Goal: Task Accomplishment & Management: Use online tool/utility

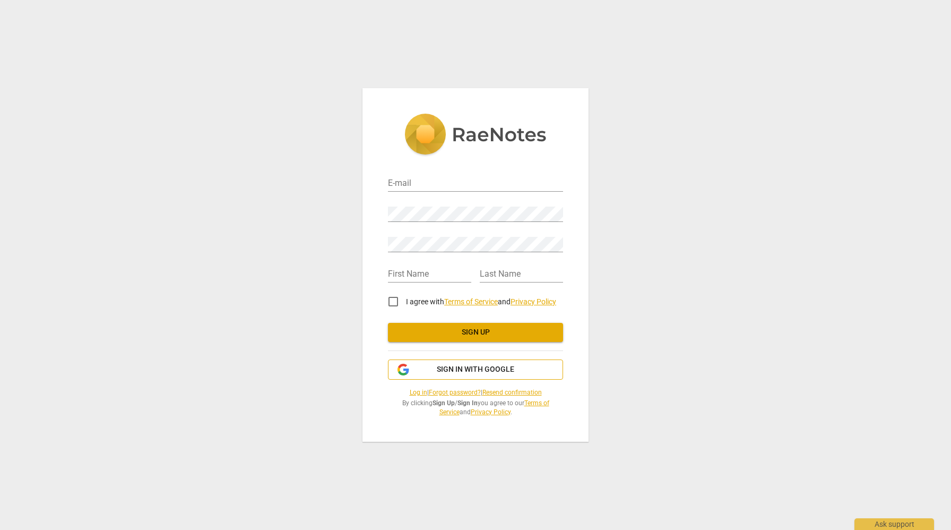
click at [505, 366] on span "Sign in with Google" at bounding box center [476, 369] width 78 height 11
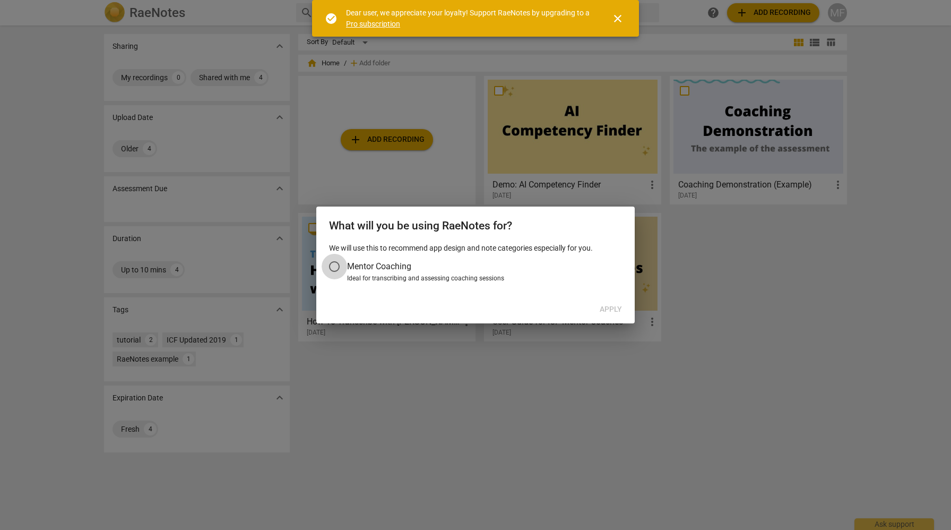
click at [334, 263] on input "Mentor Coaching" at bounding box center [334, 266] width 25 height 25
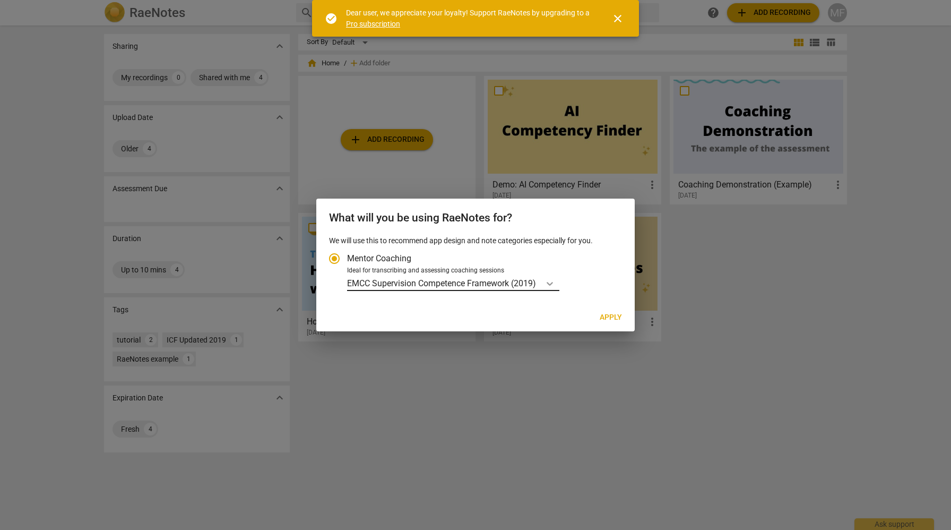
click at [554, 285] on icon "Account type" at bounding box center [550, 283] width 11 height 11
click at [0, 0] on input "Ideal for transcribing and assessing coaching sessions EMCC Supervision Compete…" at bounding box center [0, 0] width 0 height 0
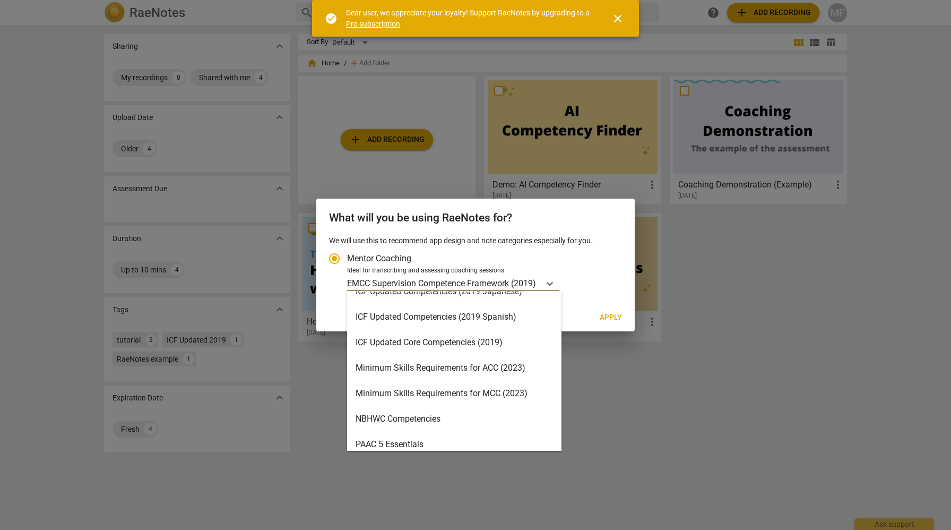
scroll to position [167, 0]
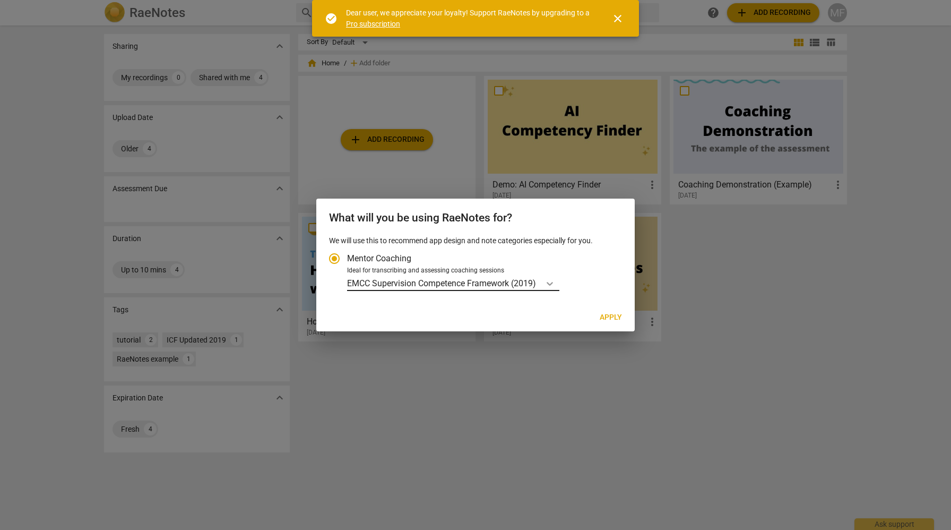
click at [552, 283] on icon "Account type" at bounding box center [550, 283] width 11 height 11
click at [0, 0] on input "Ideal for transcribing and assessing coaching sessions EMCC Supervision Compete…" at bounding box center [0, 0] width 0 height 0
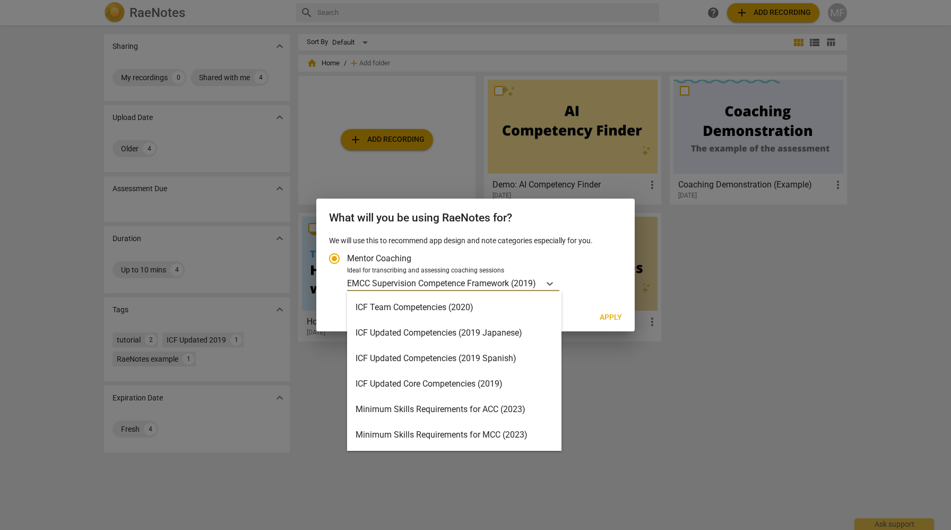
scroll to position [127, 0]
click at [515, 375] on div "ICF Updated Core Competencies (2019)" at bounding box center [454, 383] width 214 height 25
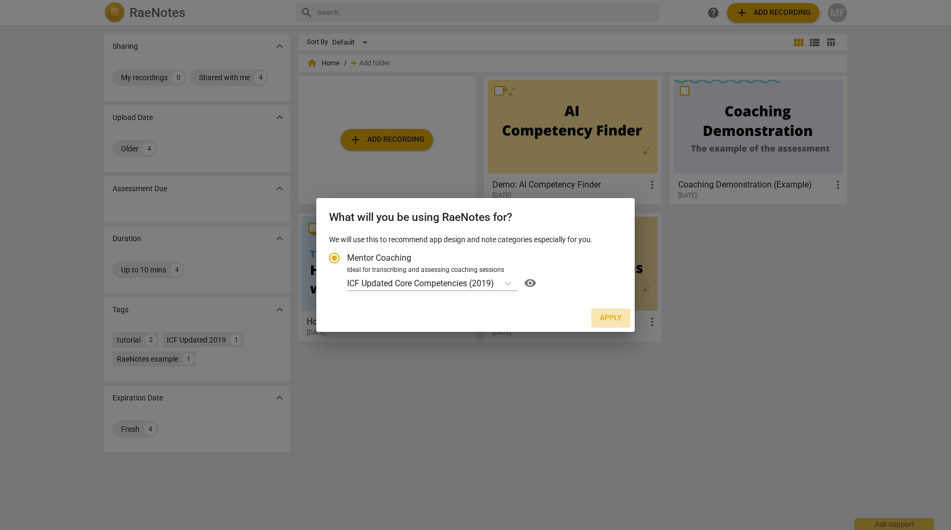
click at [606, 316] on span "Apply" at bounding box center [611, 318] width 22 height 11
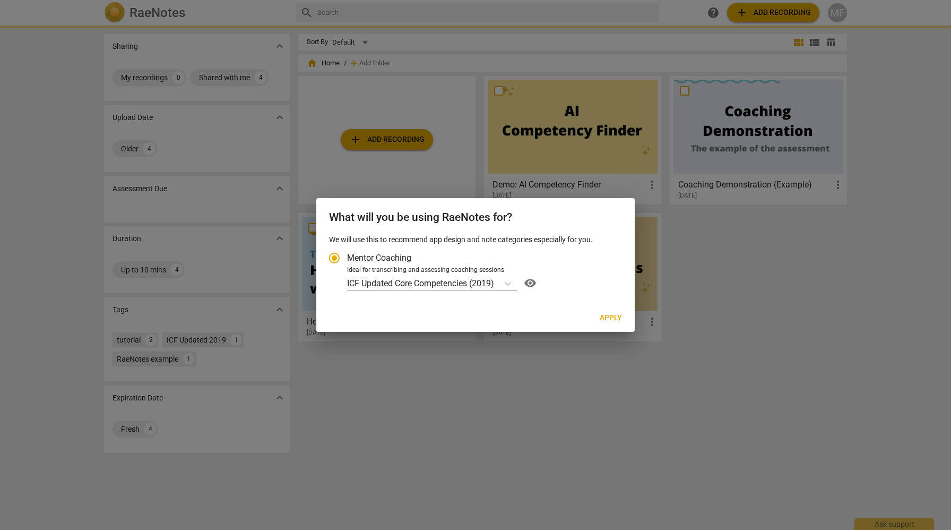
radio input "false"
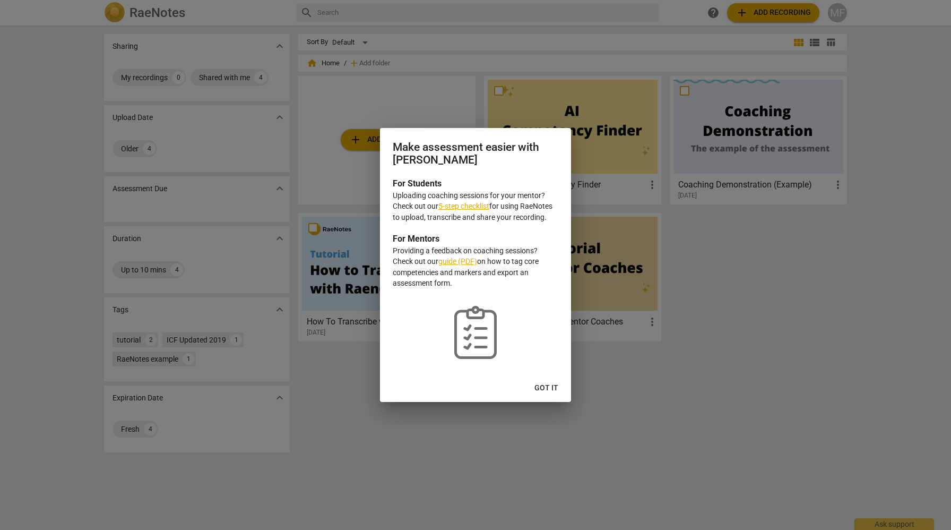
click at [463, 259] on link "guide (PDF)" at bounding box center [458, 261] width 39 height 8
click at [543, 383] on span "Got it" at bounding box center [547, 388] width 24 height 11
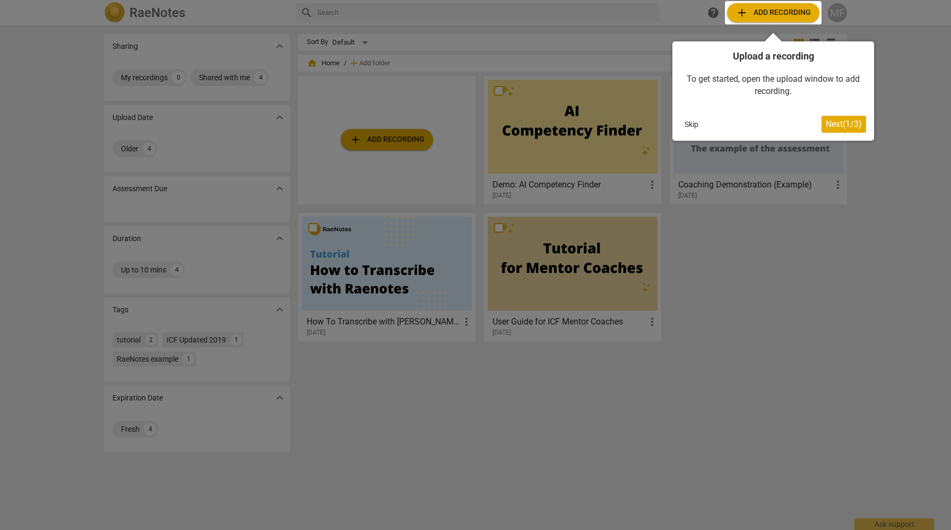
click at [838, 121] on span "Next ( 1 / 3 )" at bounding box center [844, 124] width 36 height 10
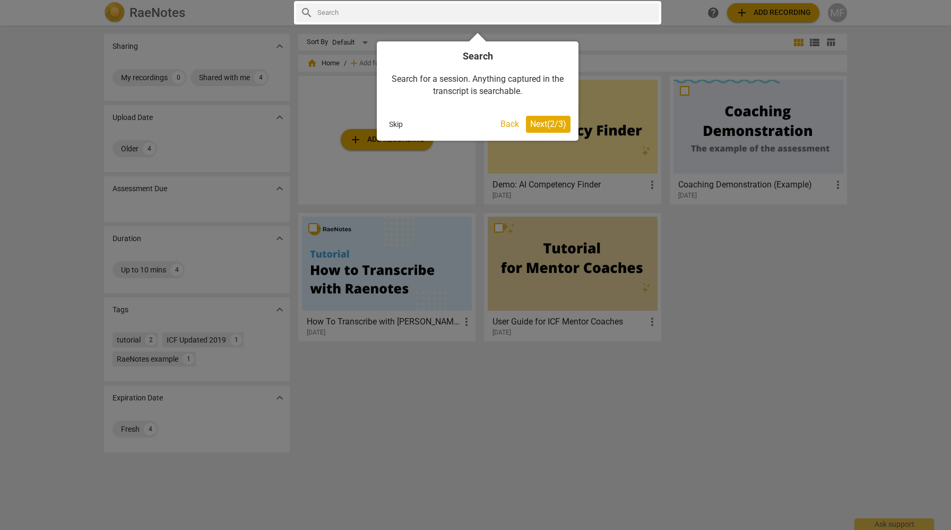
click at [546, 122] on span "Next ( 2 / 3 )" at bounding box center [548, 124] width 36 height 10
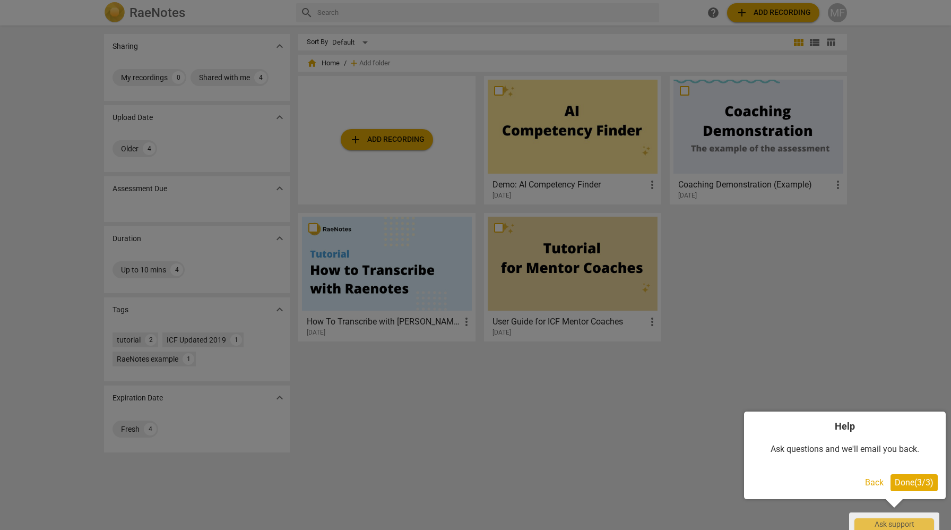
click at [918, 478] on span "Done ( 3 / 3 )" at bounding box center [914, 482] width 39 height 10
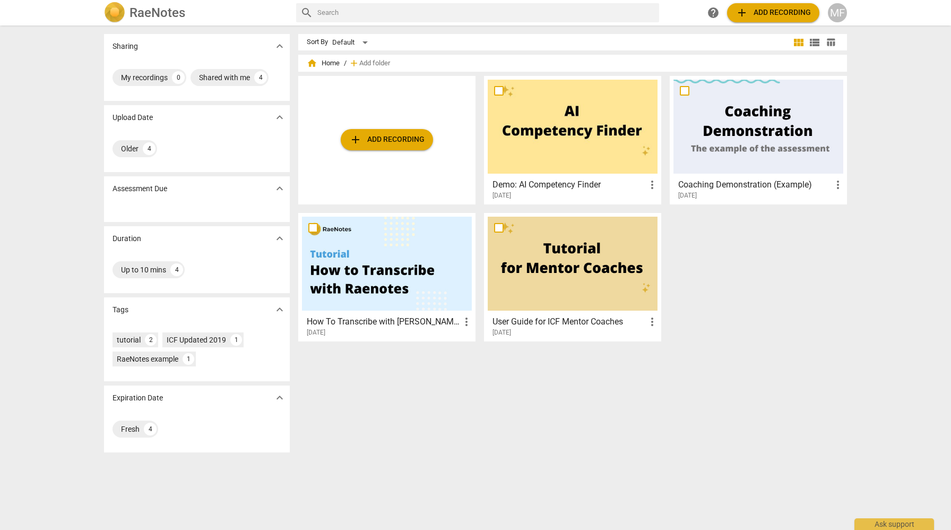
click at [756, 121] on div at bounding box center [759, 127] width 170 height 94
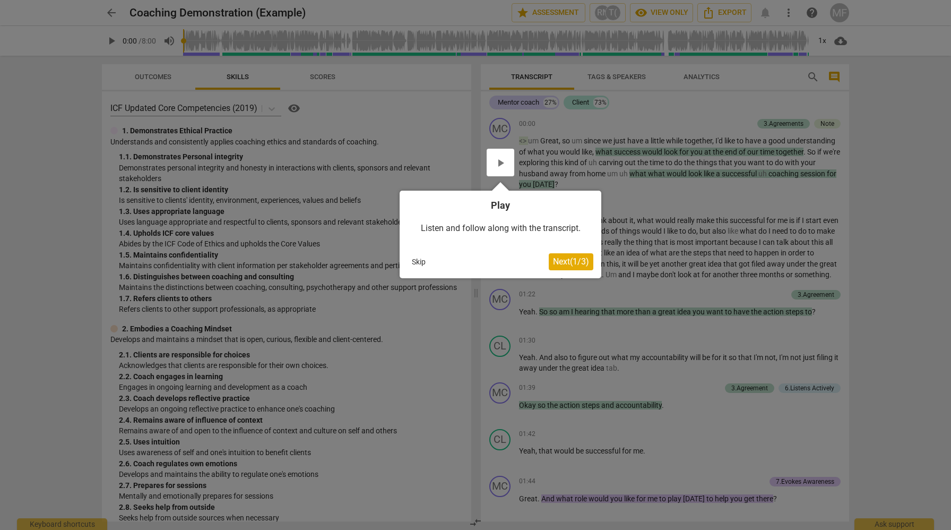
click at [564, 261] on span "Next ( 1 / 3 )" at bounding box center [571, 261] width 36 height 10
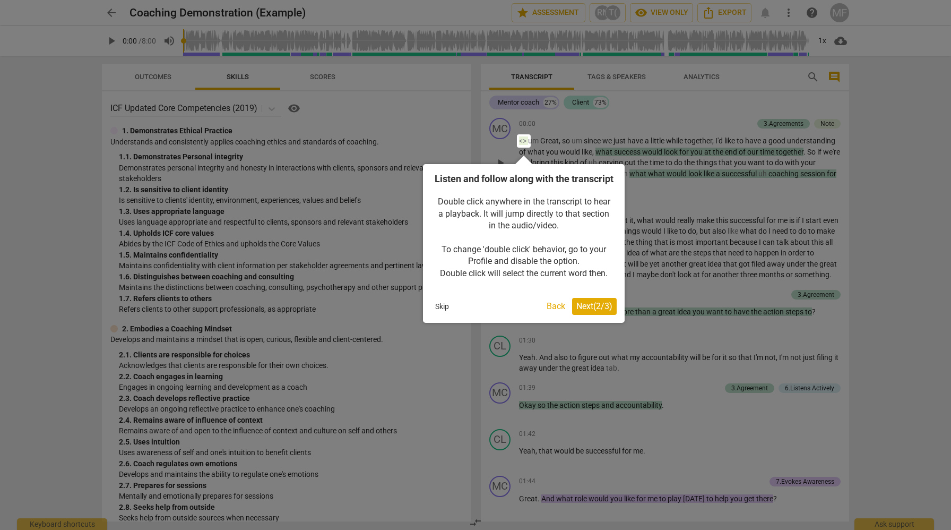
click at [598, 311] on span "Next ( 2 / 3 )" at bounding box center [595, 306] width 36 height 10
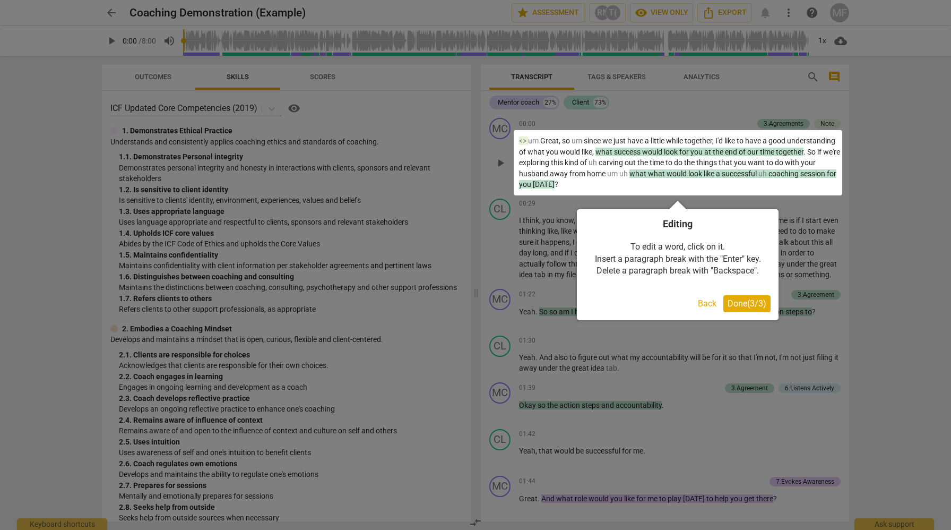
click at [742, 302] on span "Done ( 3 / 3 )" at bounding box center [747, 303] width 39 height 10
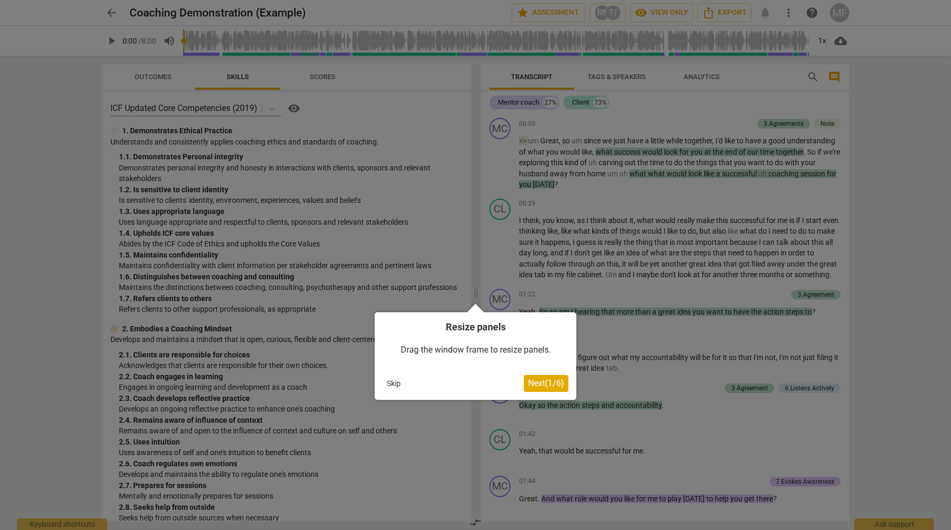
click at [536, 383] on span "Next ( 1 / 6 )" at bounding box center [546, 383] width 36 height 10
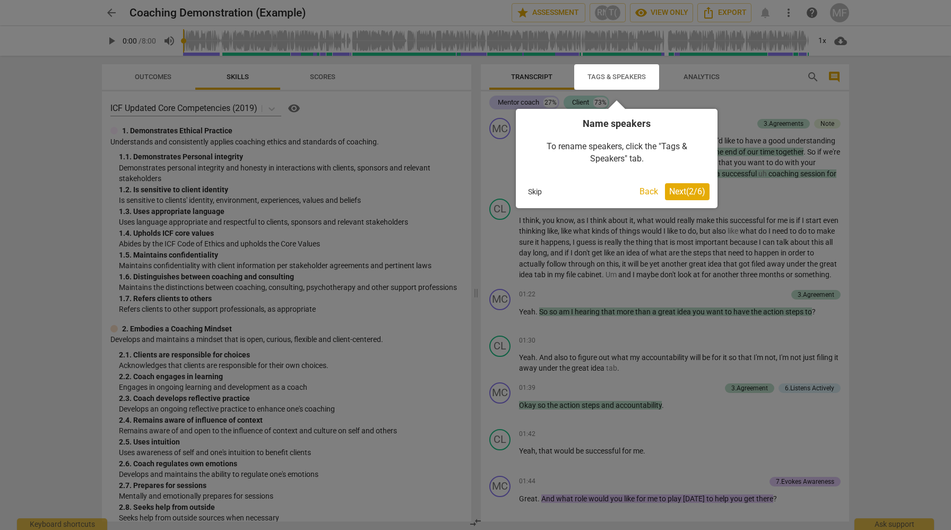
click at [692, 191] on span "Next ( 2 / 6 )" at bounding box center [687, 191] width 36 height 10
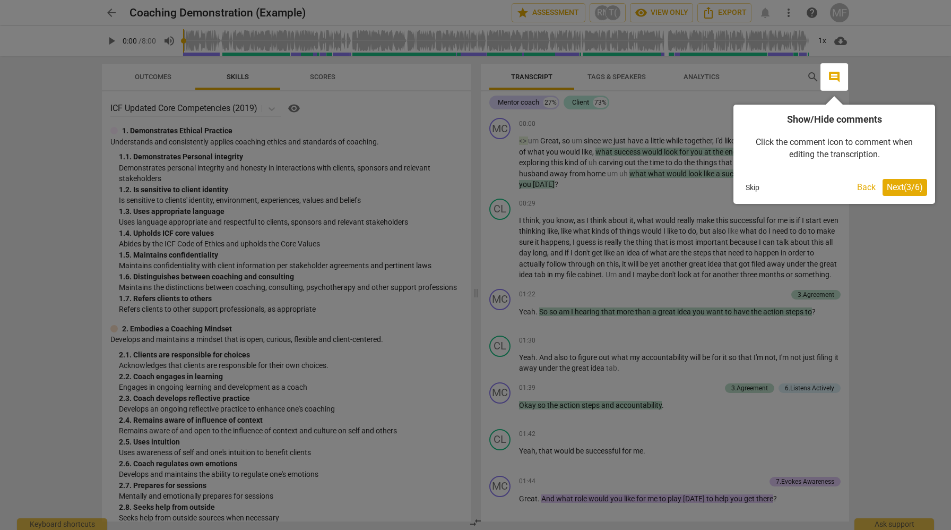
click at [908, 187] on span "Next ( 3 / 6 )" at bounding box center [905, 187] width 36 height 10
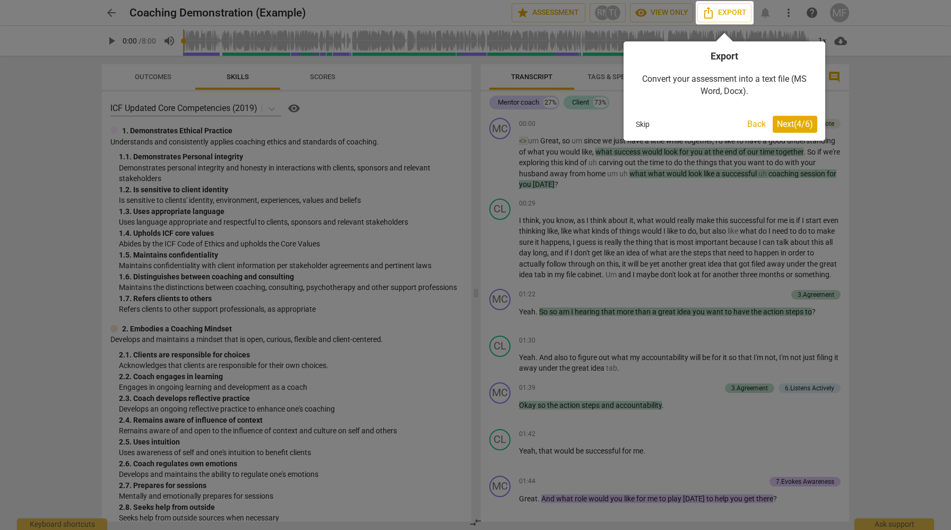
click at [796, 125] on span "Next ( 4 / 6 )" at bounding box center [795, 124] width 36 height 10
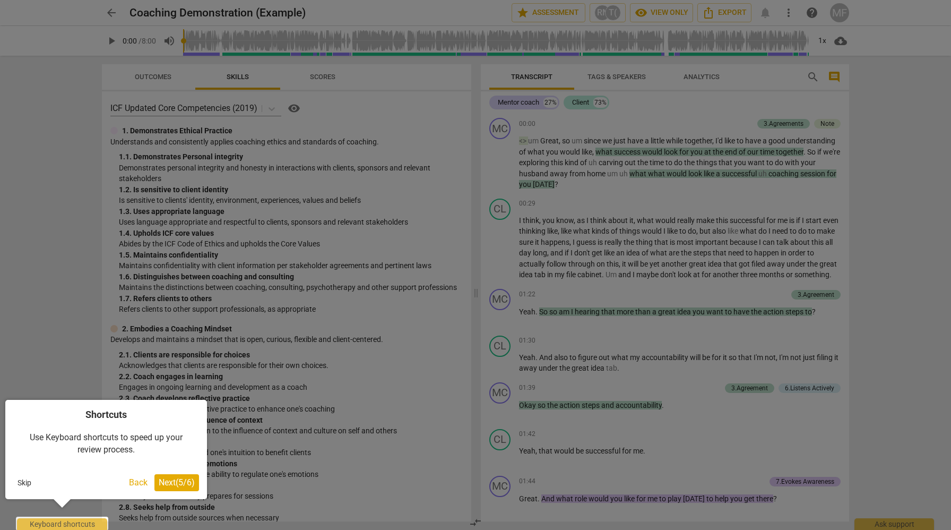
click at [176, 478] on span "Next ( 5 / 6 )" at bounding box center [177, 482] width 36 height 10
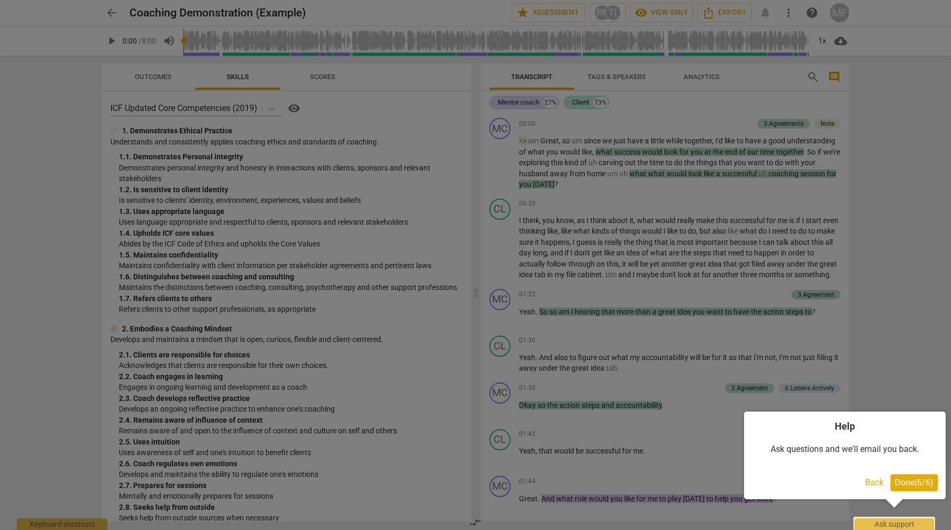
click at [916, 474] on button "Done ( 6 / 6 )" at bounding box center [914, 482] width 47 height 17
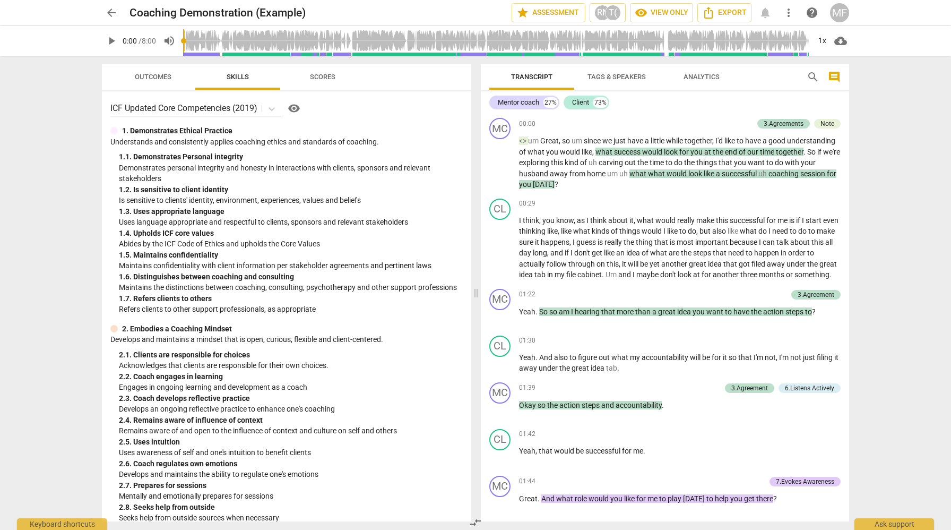
click at [331, 78] on span "Scores" at bounding box center [322, 77] width 25 height 8
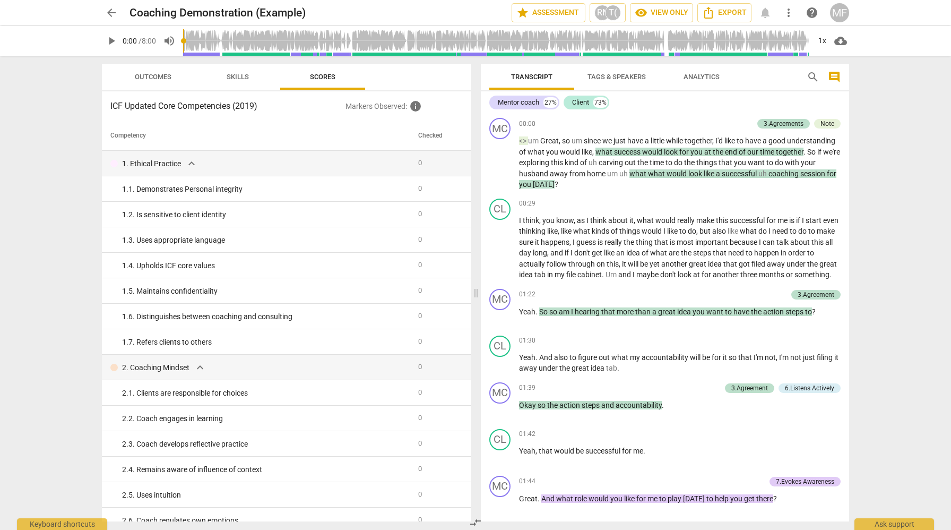
click at [159, 72] on span "Outcomes" at bounding box center [153, 77] width 62 height 14
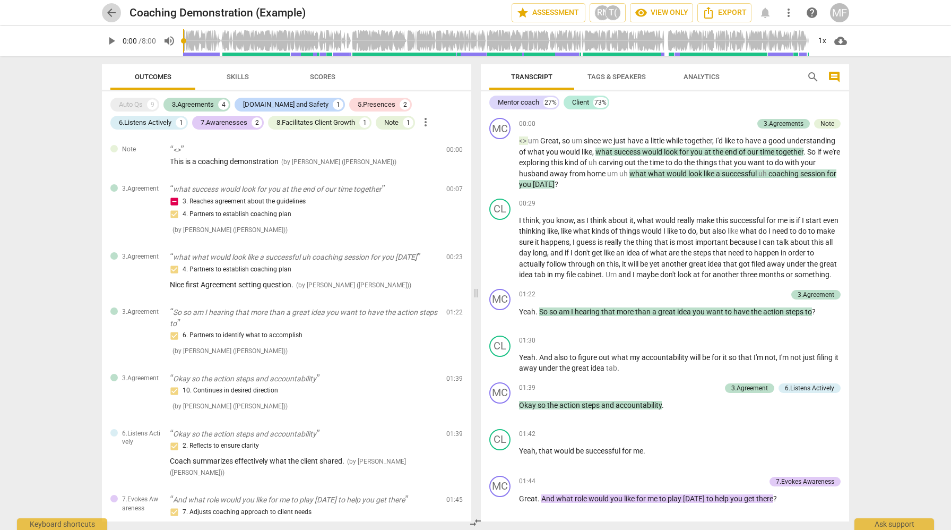
click at [113, 8] on span "arrow_back" at bounding box center [111, 12] width 13 height 13
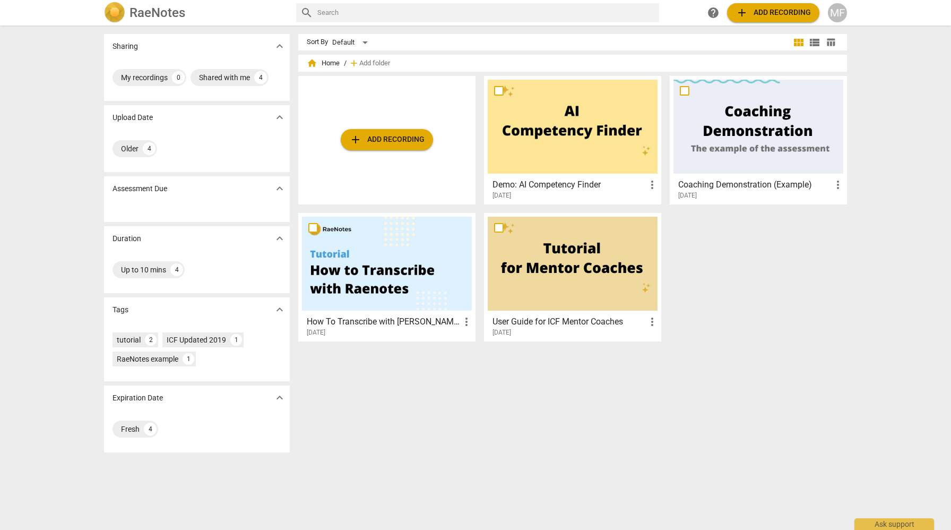
click at [758, 8] on span "add Add recording" at bounding box center [773, 12] width 75 height 13
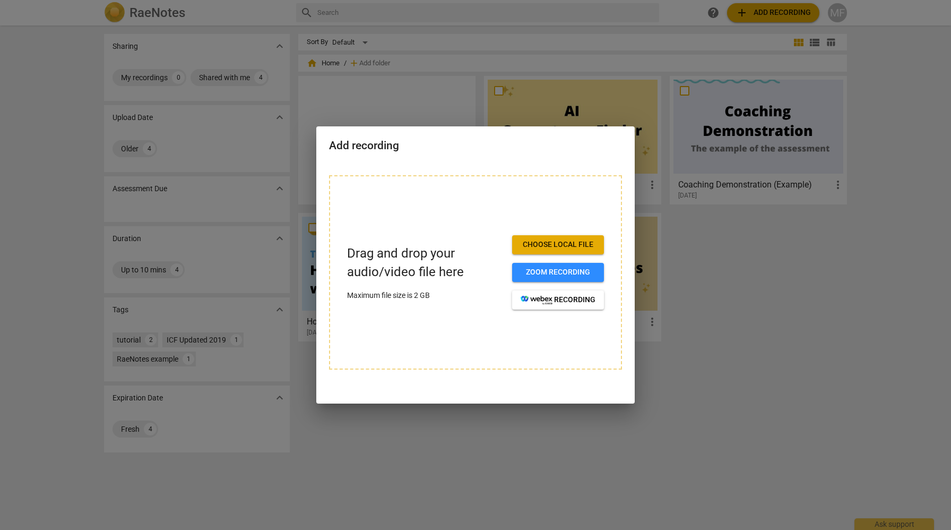
click at [542, 243] on span "Choose local file" at bounding box center [558, 244] width 75 height 11
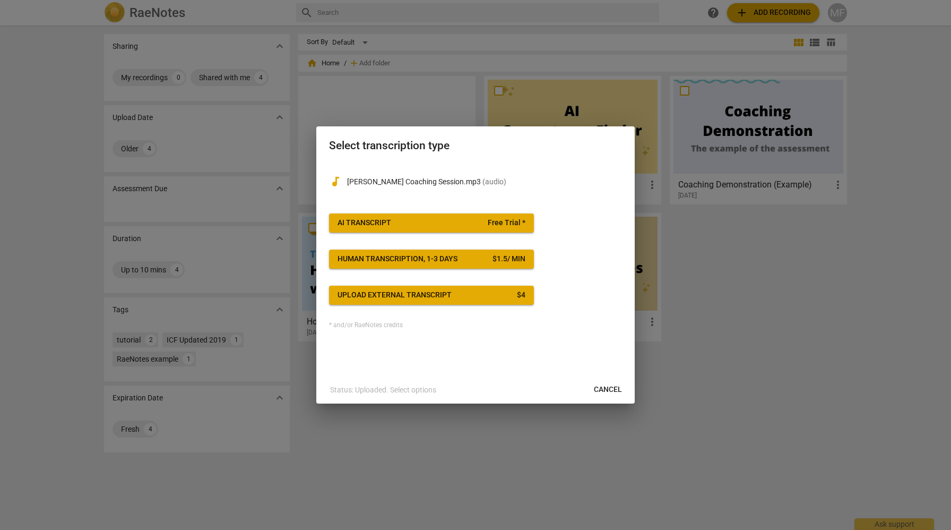
click at [522, 224] on span "Free Trial *" at bounding box center [507, 223] width 38 height 11
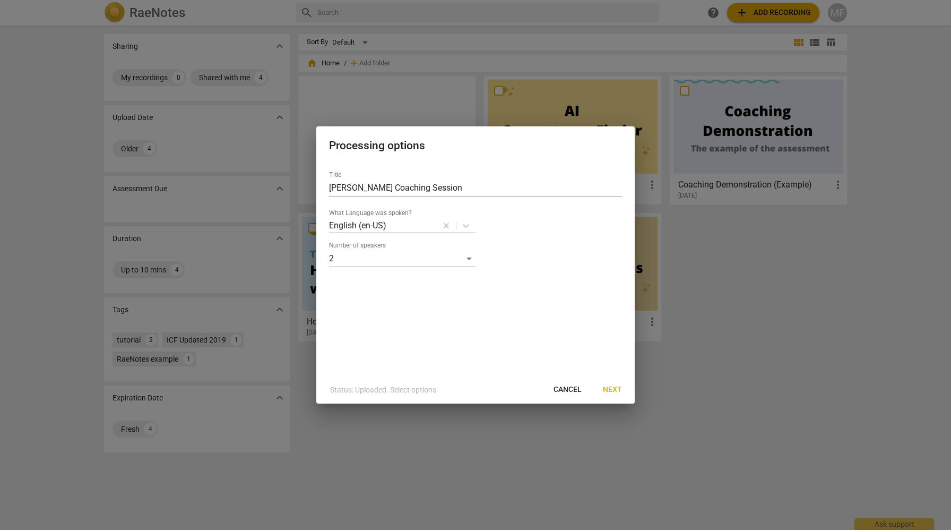
click at [615, 387] on span "Next" at bounding box center [612, 389] width 19 height 11
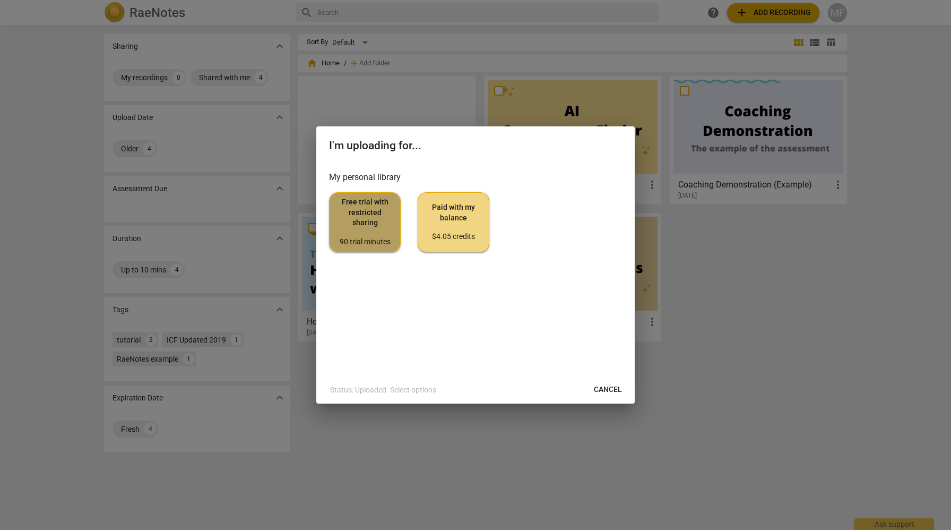
click at [367, 222] on span "Free trial with restricted sharing 90 trial minutes" at bounding box center [365, 222] width 54 height 50
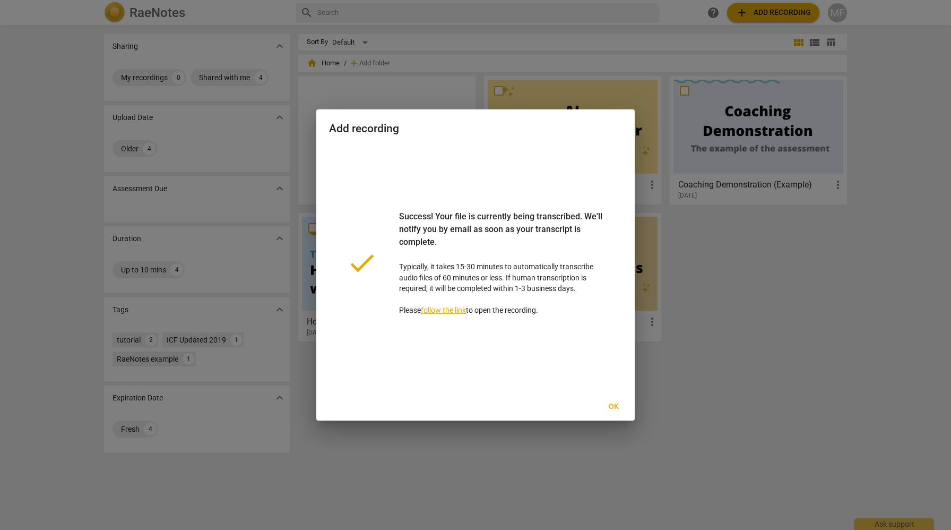
click at [612, 409] on span "Ok" at bounding box center [613, 406] width 17 height 11
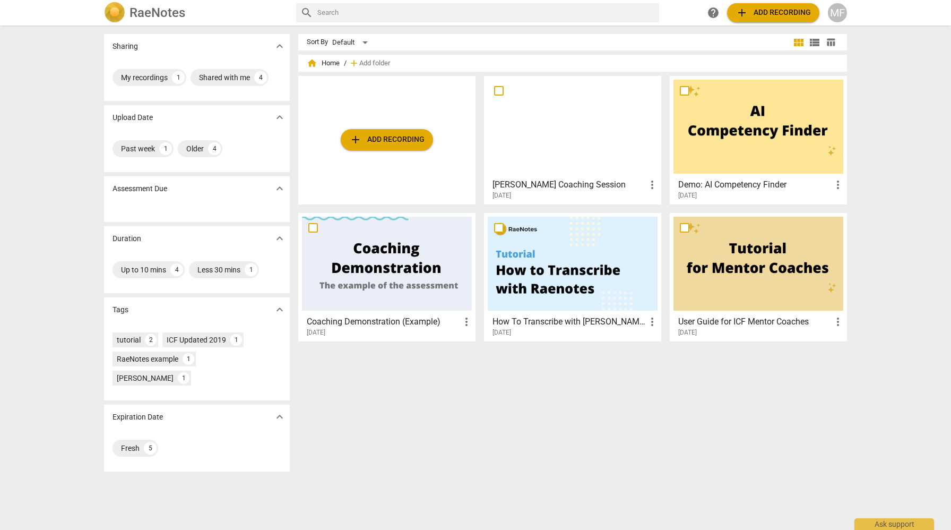
click at [548, 126] on div at bounding box center [573, 127] width 170 height 94
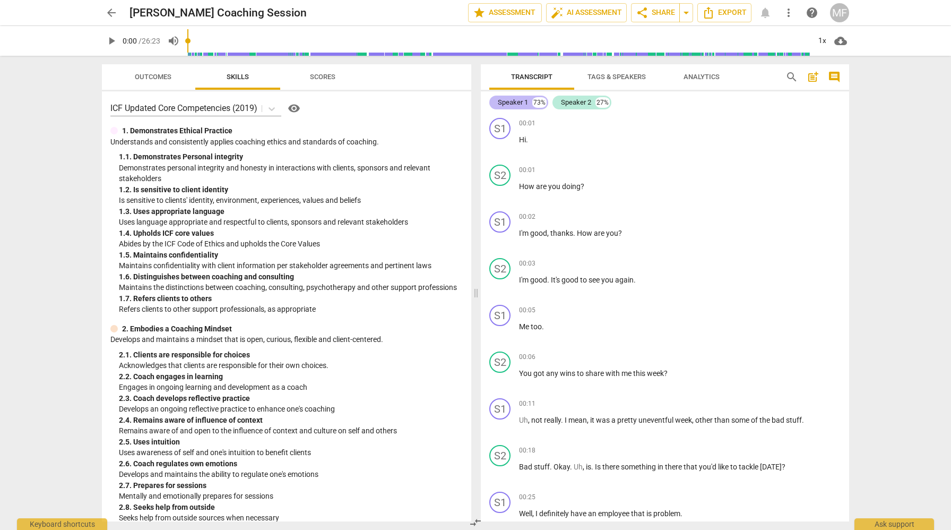
click at [515, 102] on div "Speaker 1" at bounding box center [513, 102] width 30 height 11
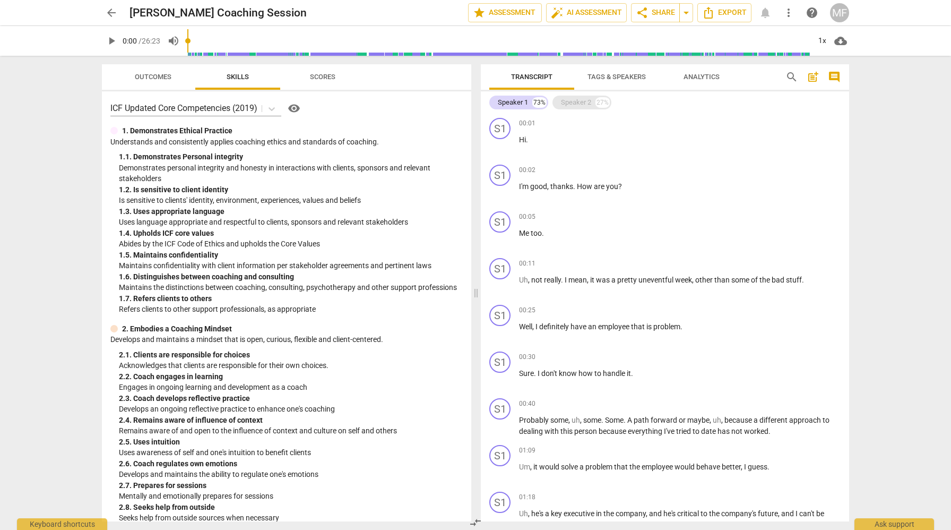
click at [575, 100] on div "Speaker 2" at bounding box center [576, 102] width 30 height 11
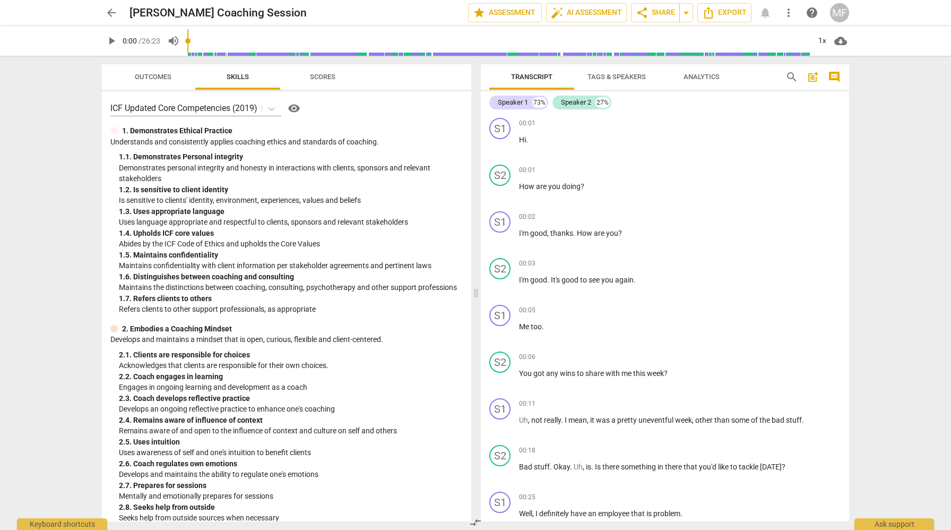
click at [633, 75] on span "Tags & Speakers" at bounding box center [617, 77] width 58 height 8
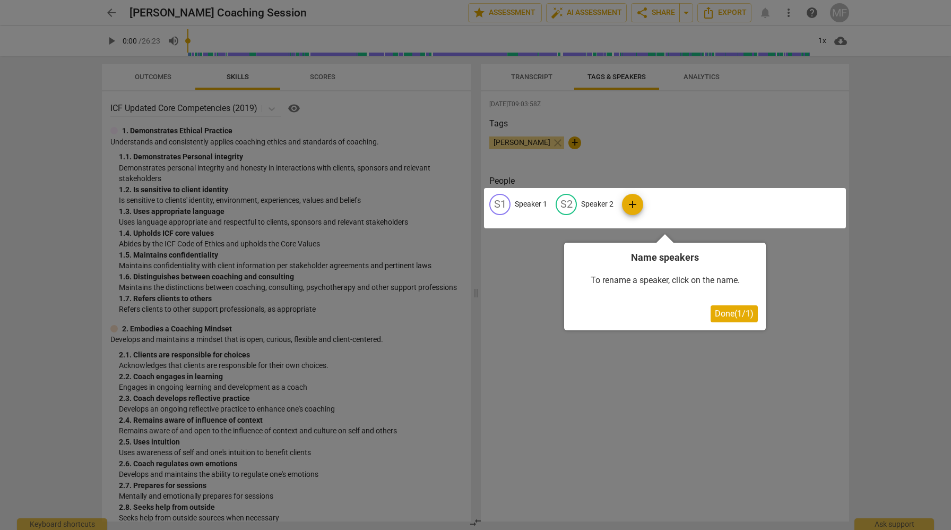
click at [742, 313] on span "Done ( 1 / 1 )" at bounding box center [734, 313] width 39 height 10
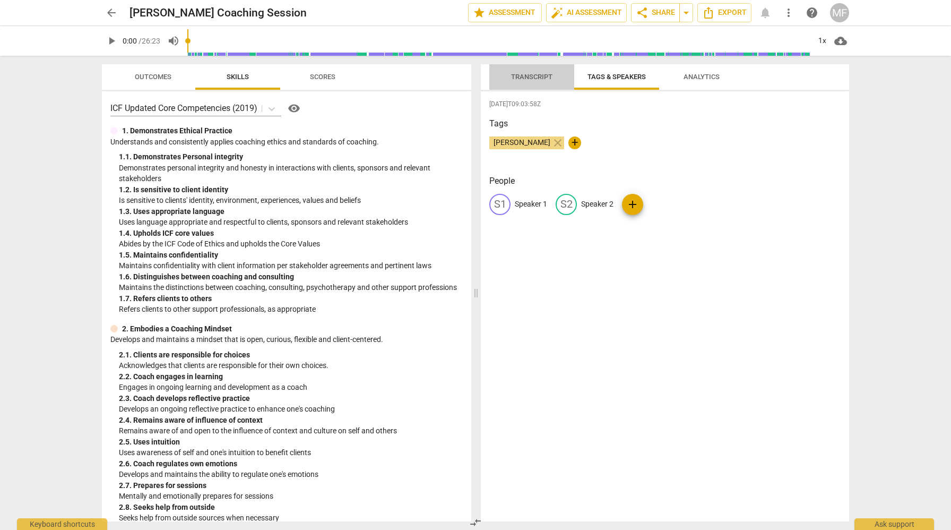
click at [539, 78] on span "Transcript" at bounding box center [531, 77] width 41 height 8
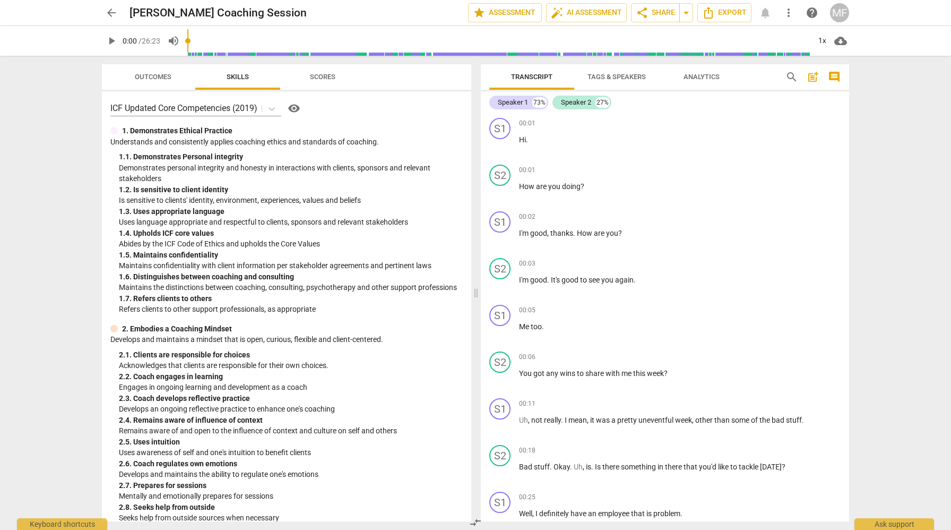
click at [629, 77] on span "Tags & Speakers" at bounding box center [617, 77] width 58 height 8
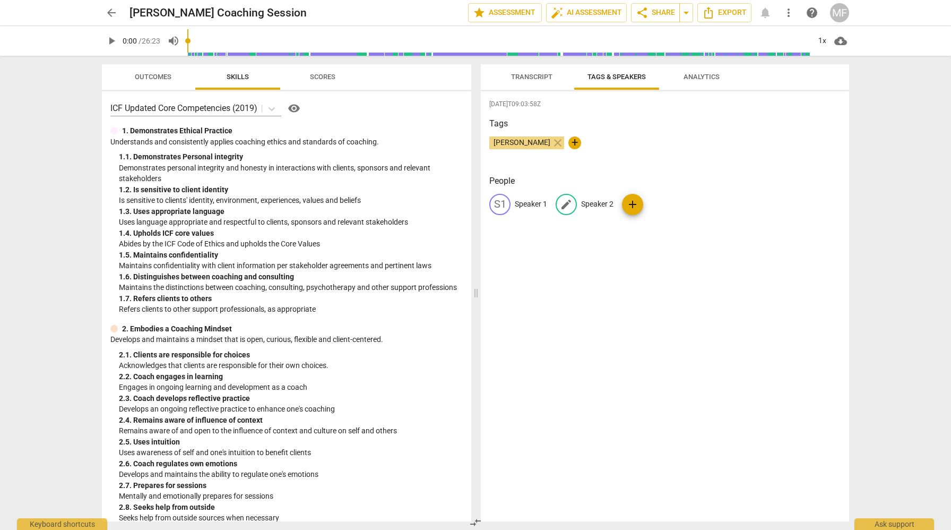
click at [564, 202] on span "edit" at bounding box center [566, 204] width 13 height 13
type input "coach"
click at [540, 204] on p "Speaker 1" at bounding box center [531, 204] width 32 height 11
type input "client"
click at [583, 235] on div "[DATE]T09:03:58Z Tags [PERSON_NAME] close + People edit client delete CO coach …" at bounding box center [665, 306] width 368 height 430
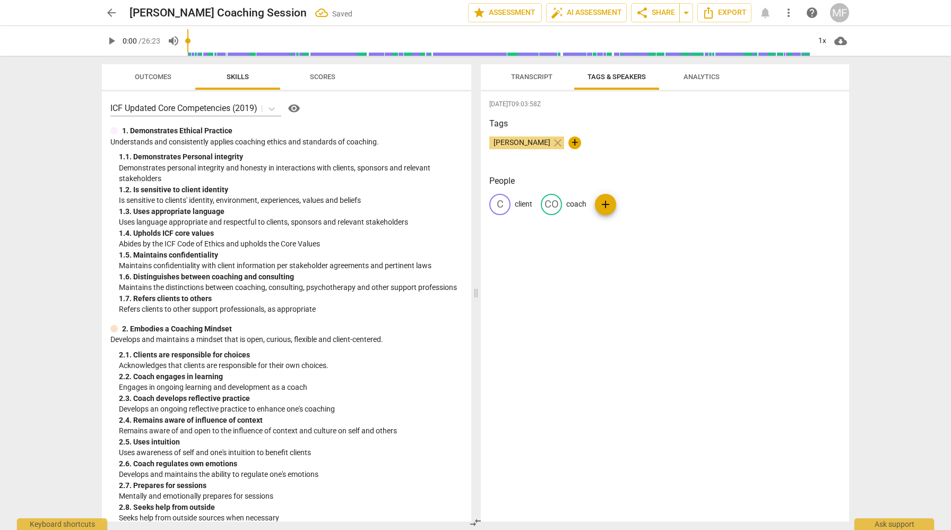
click at [702, 79] on span "Analytics" at bounding box center [702, 77] width 36 height 8
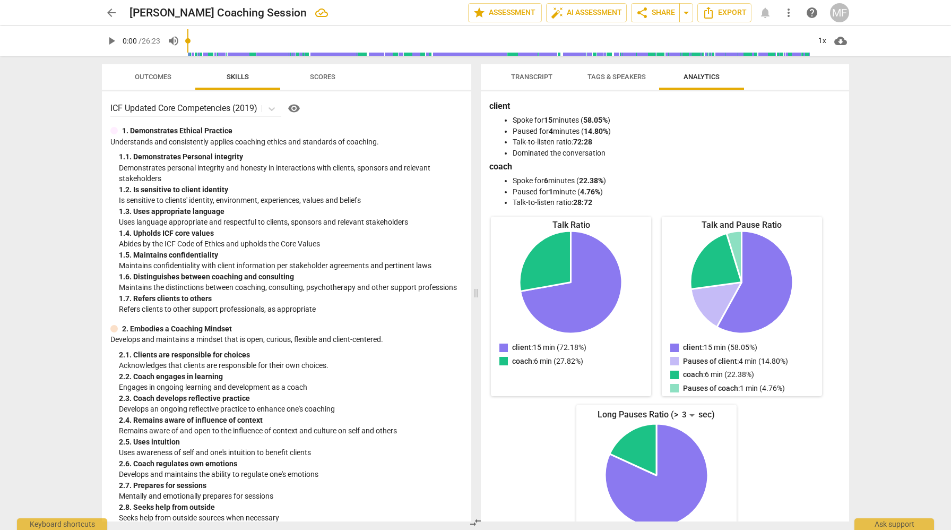
click at [532, 75] on span "Transcript" at bounding box center [531, 77] width 41 height 8
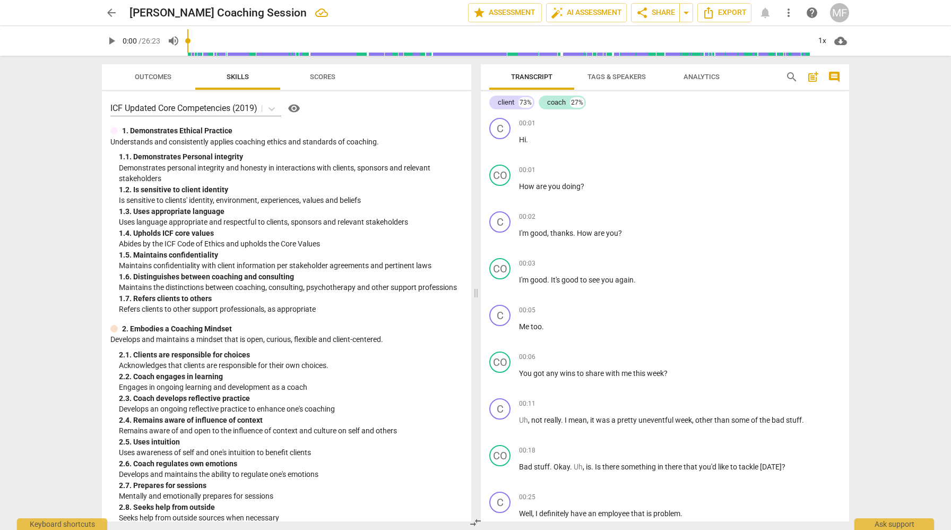
click at [328, 77] on span "Scores" at bounding box center [322, 77] width 25 height 8
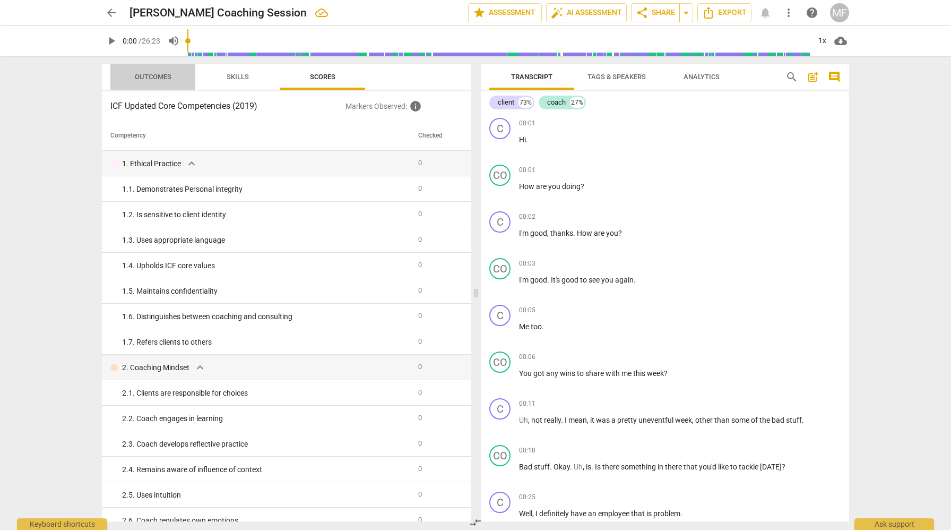
click at [168, 74] on span "Outcomes" at bounding box center [153, 77] width 37 height 8
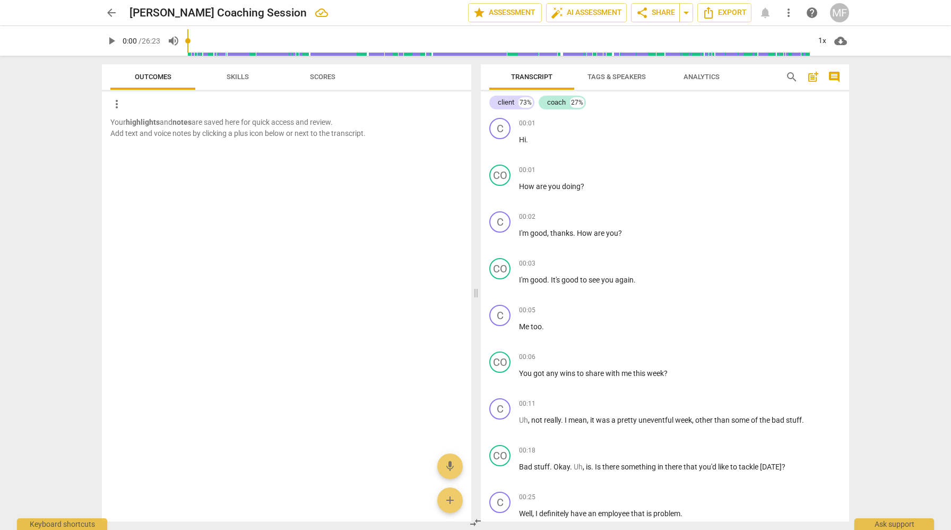
click at [245, 80] on span "Skills" at bounding box center [238, 77] width 22 height 8
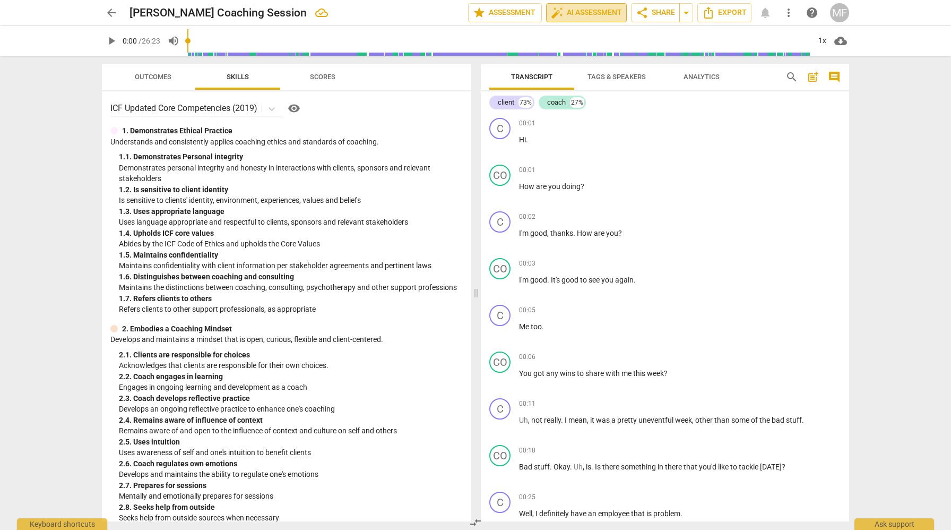
click at [593, 14] on span "auto_fix_high AI Assessment" at bounding box center [586, 12] width 71 height 13
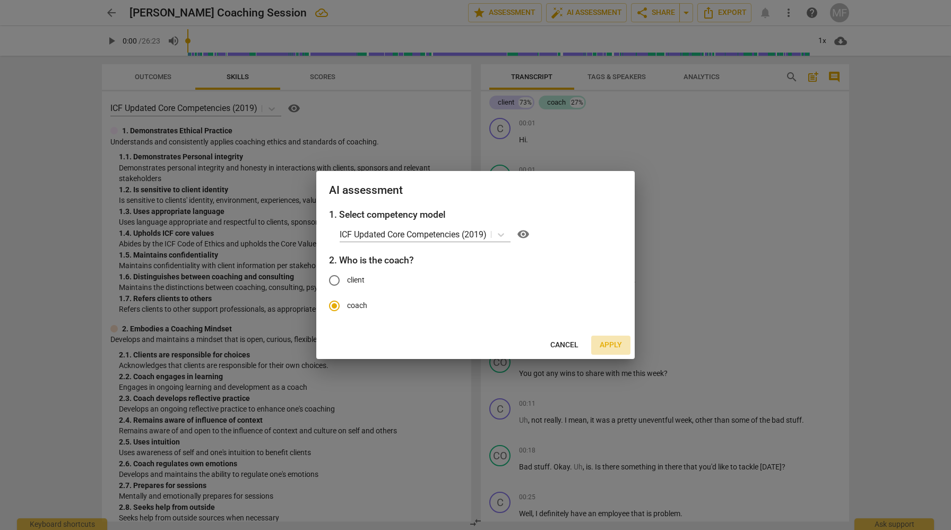
click at [616, 346] on span "Apply" at bounding box center [611, 345] width 22 height 11
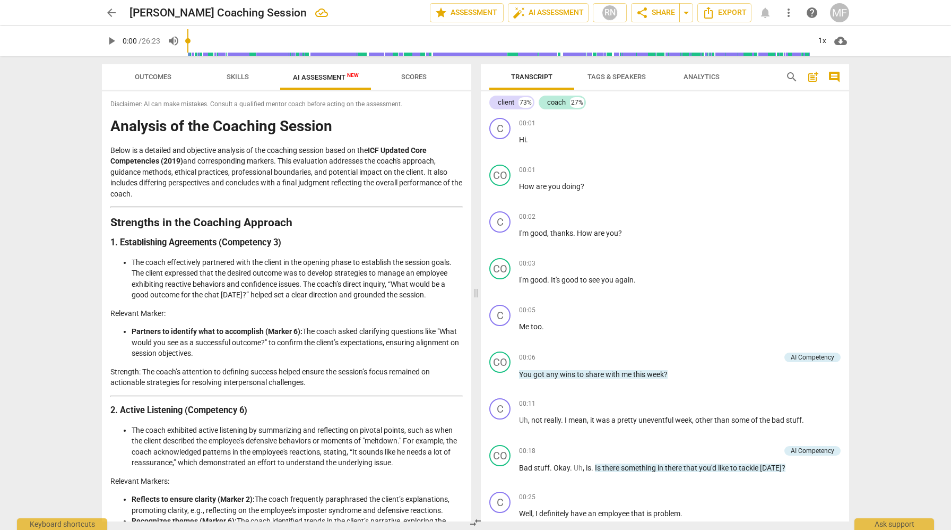
click at [238, 81] on span "Skills" at bounding box center [238, 77] width 48 height 14
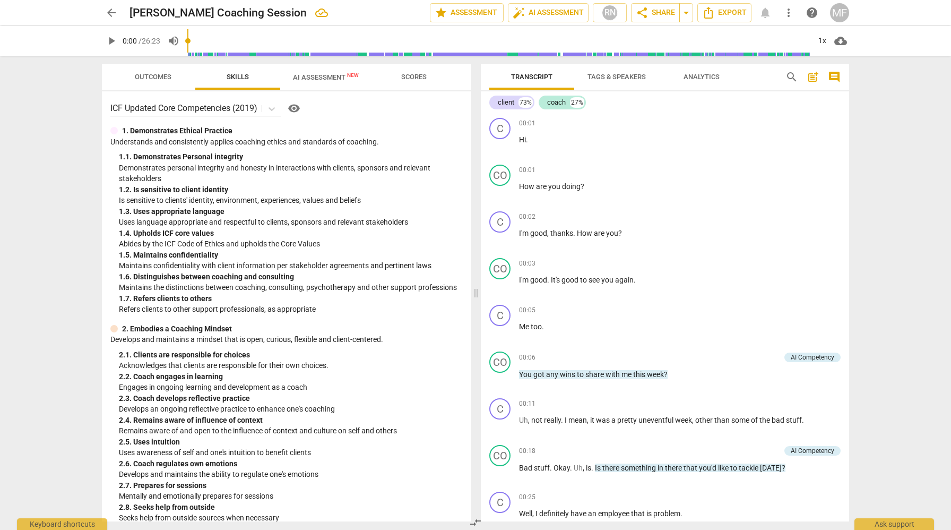
click at [168, 74] on span "Outcomes" at bounding box center [153, 77] width 37 height 8
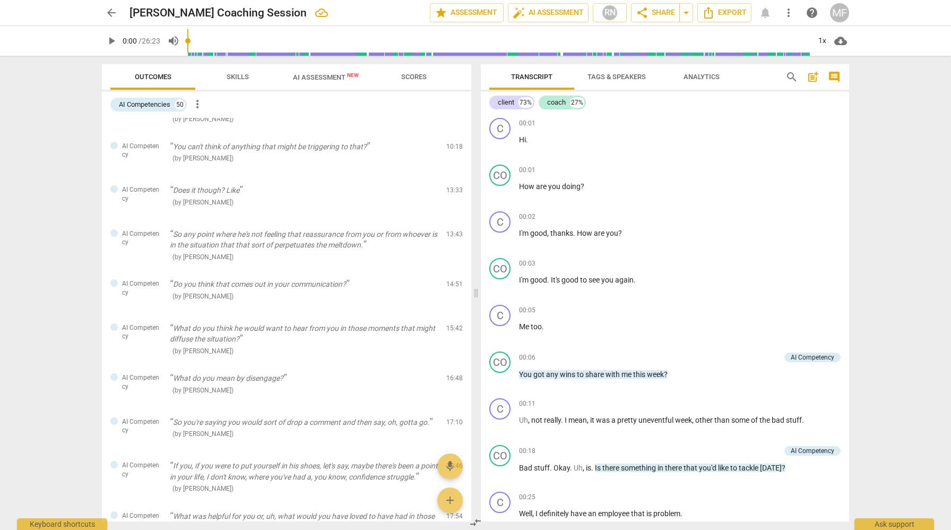
scroll to position [733, 0]
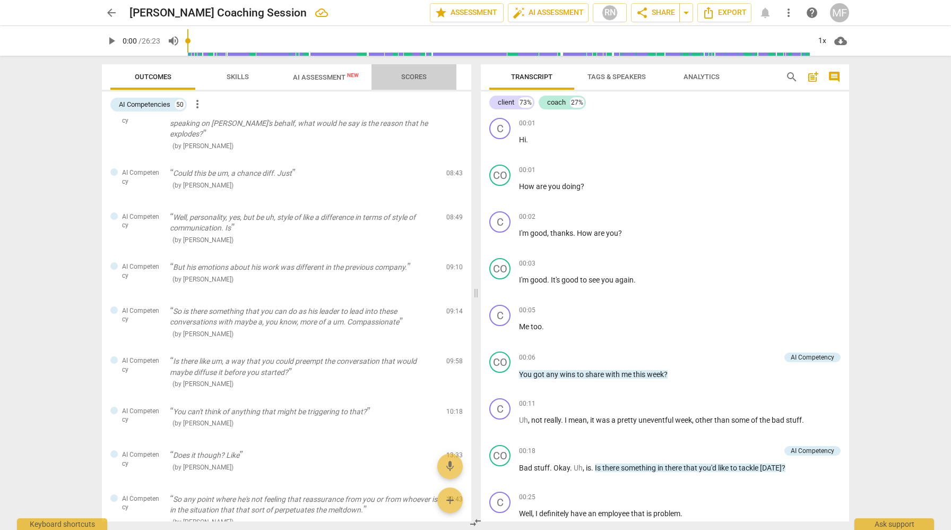
click at [418, 83] on span "Scores" at bounding box center [414, 77] width 51 height 14
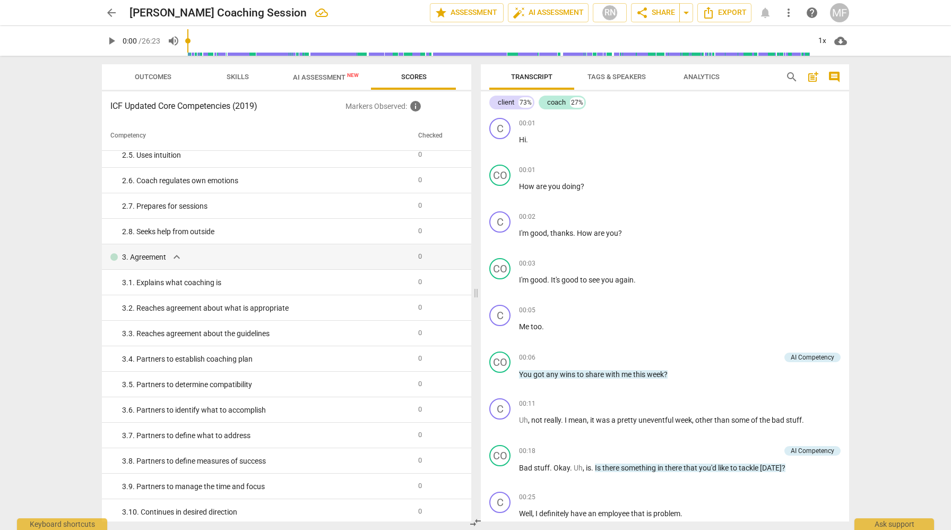
scroll to position [0, 0]
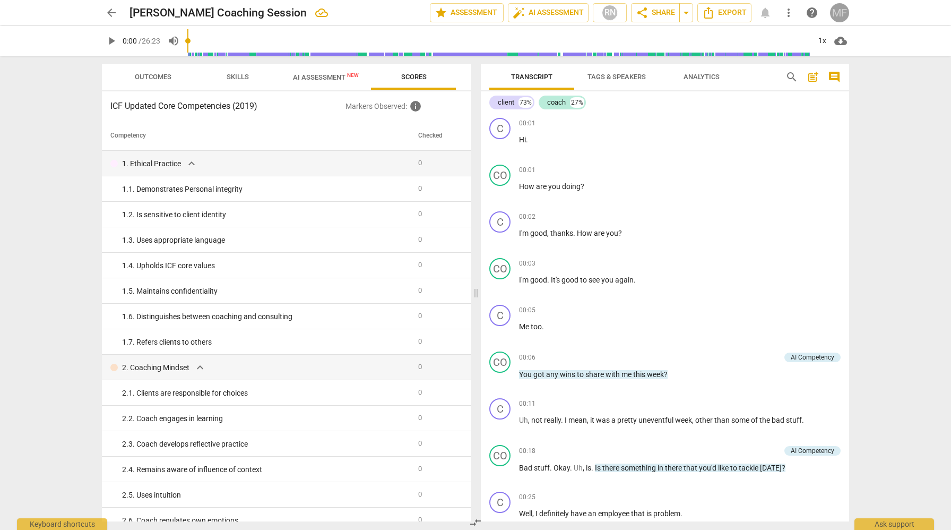
click at [844, 10] on div "MF" at bounding box center [839, 12] width 19 height 19
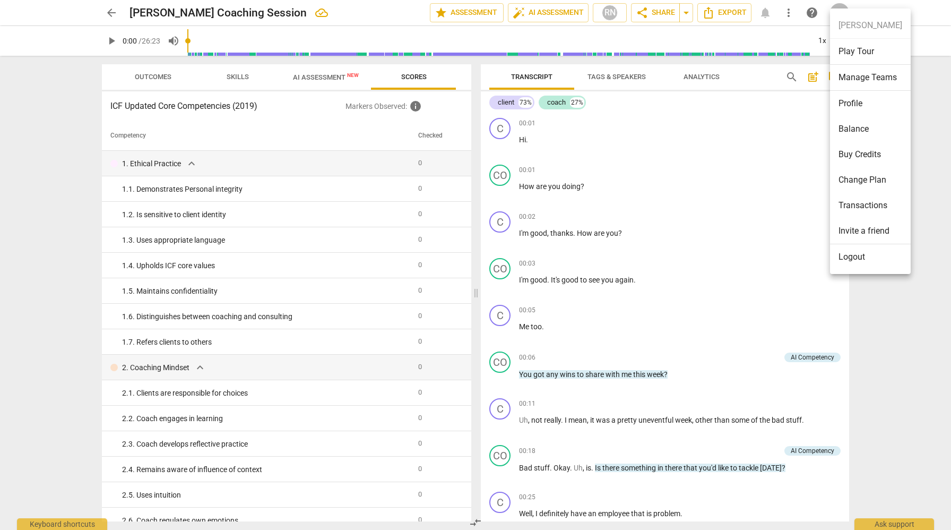
click at [726, 13] on div at bounding box center [475, 265] width 951 height 530
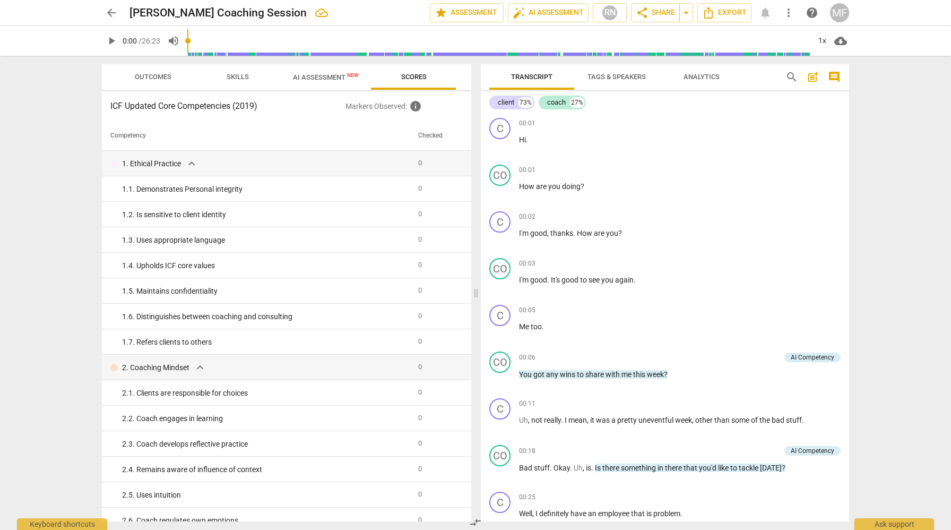
click at [724, 12] on span "Export" at bounding box center [724, 12] width 45 height 13
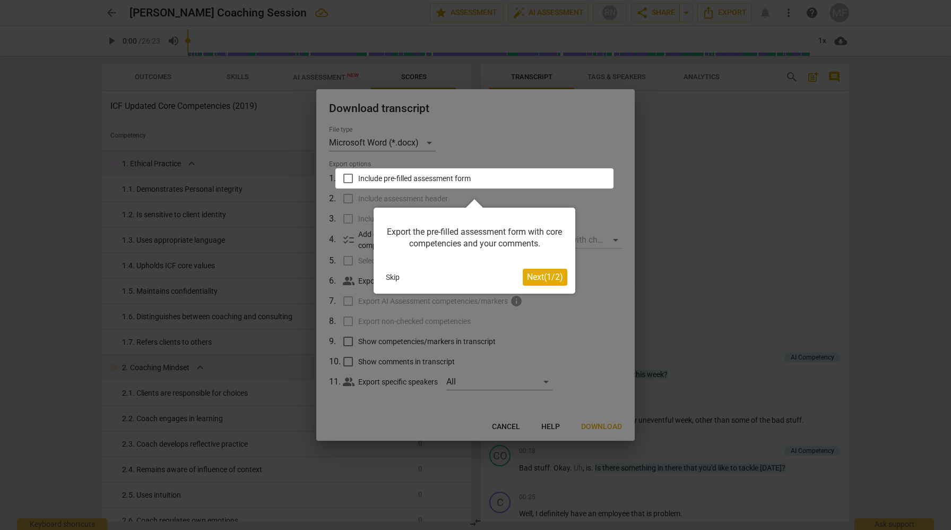
click at [538, 276] on span "Next ( 1 / 2 )" at bounding box center [545, 277] width 36 height 10
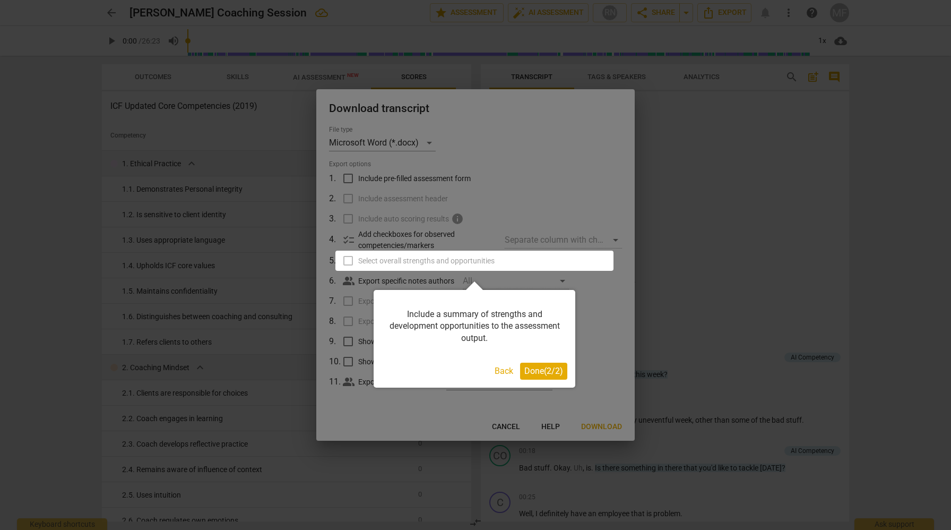
click at [542, 366] on span "Done ( 2 / 2 )" at bounding box center [544, 371] width 39 height 10
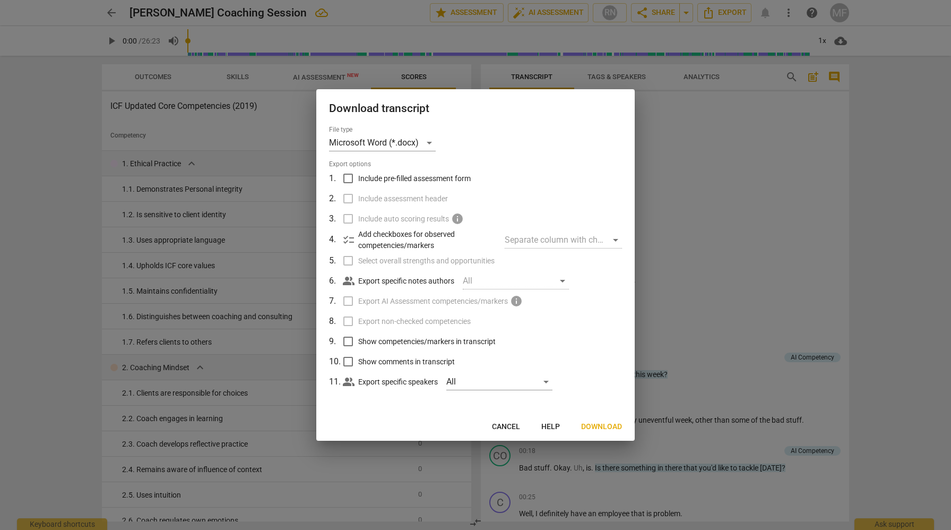
click at [566, 279] on div "All" at bounding box center [516, 280] width 106 height 17
click at [565, 279] on div "All" at bounding box center [516, 280] width 106 height 17
drag, startPoint x: 357, startPoint y: 231, endPoint x: 366, endPoint y: 227, distance: 10.0
click at [358, 231] on div "checklist Add checkboxes for observed competencies/markers Separate column with…" at bounding box center [482, 240] width 279 height 22
click at [352, 177] on input "Include pre-filled assessment form" at bounding box center [348, 178] width 20 height 20
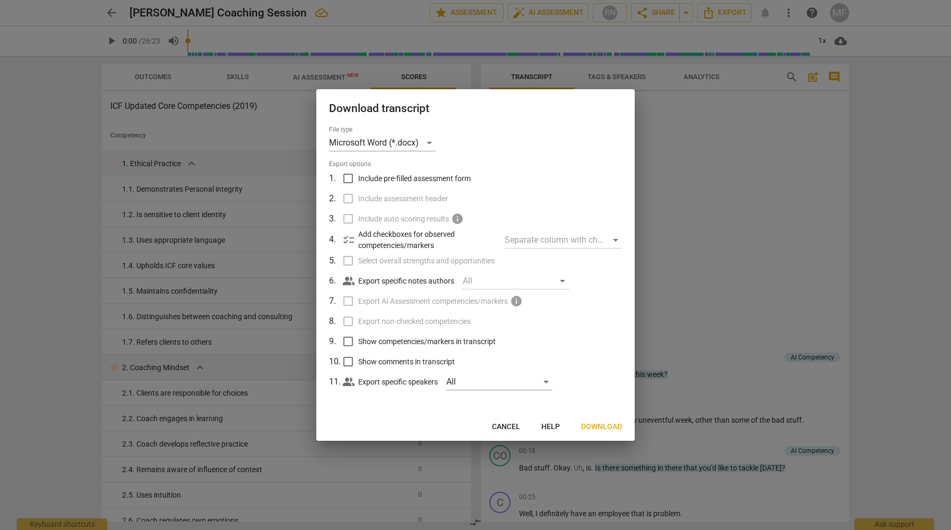
checkbox input "true"
click at [349, 200] on input "Include assessment header" at bounding box center [348, 198] width 20 height 20
checkbox input "true"
click at [350, 215] on label "Include auto scoring results info" at bounding box center [475, 219] width 278 height 20
click at [351, 259] on input "Select overall strengths and opportunities" at bounding box center [348, 261] width 20 height 20
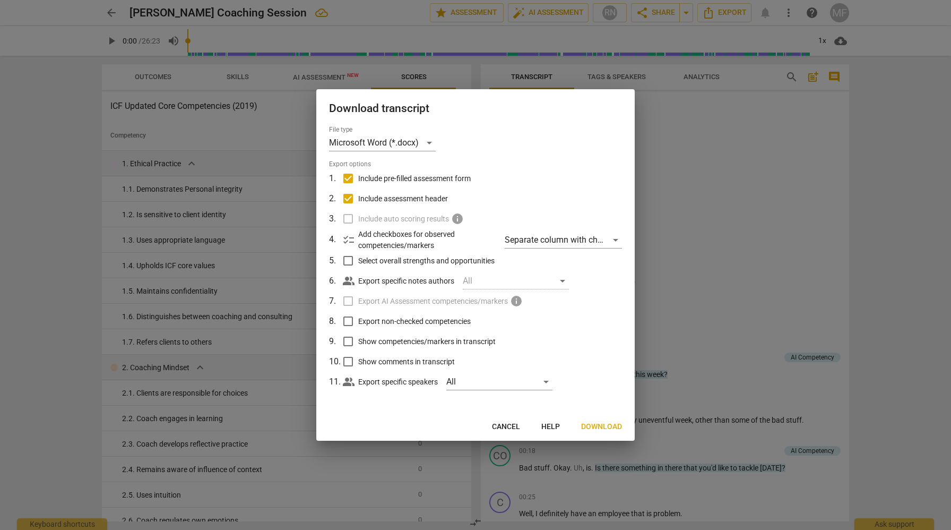
checkbox input "true"
click at [351, 317] on input "Export non-checked competencies" at bounding box center [348, 321] width 20 height 20
checkbox input "true"
click at [352, 336] on input "Show competencies/markers in transcript" at bounding box center [348, 341] width 20 height 20
checkbox input "true"
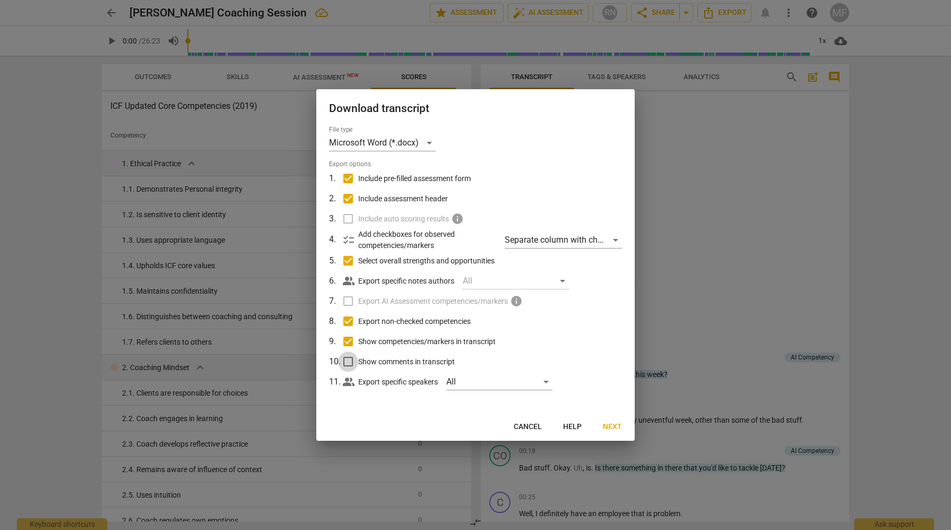
click at [351, 359] on input "Show comments in transcript" at bounding box center [348, 361] width 20 height 20
checkbox input "true"
click at [609, 420] on button "Next" at bounding box center [613, 426] width 36 height 19
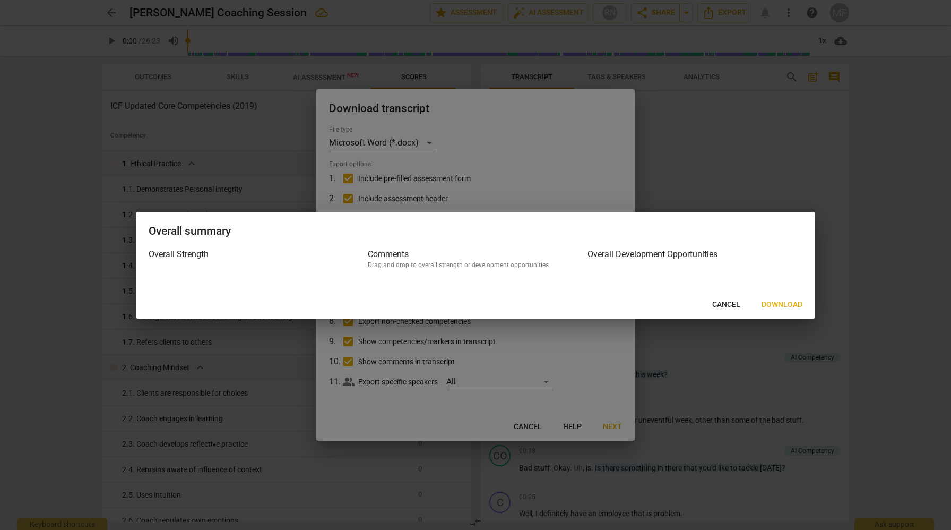
click at [773, 302] on span "Download" at bounding box center [782, 304] width 41 height 11
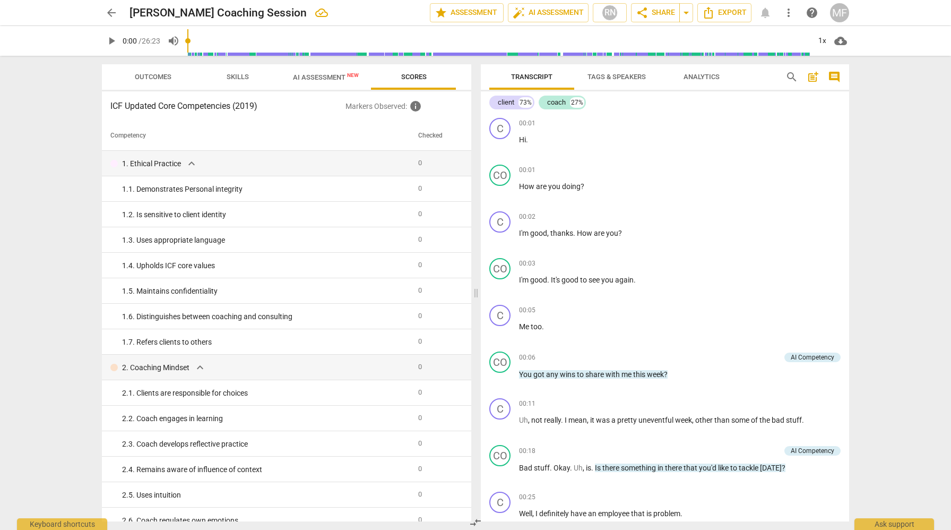
click at [330, 73] on span "AI Assessment New" at bounding box center [326, 77] width 66 height 8
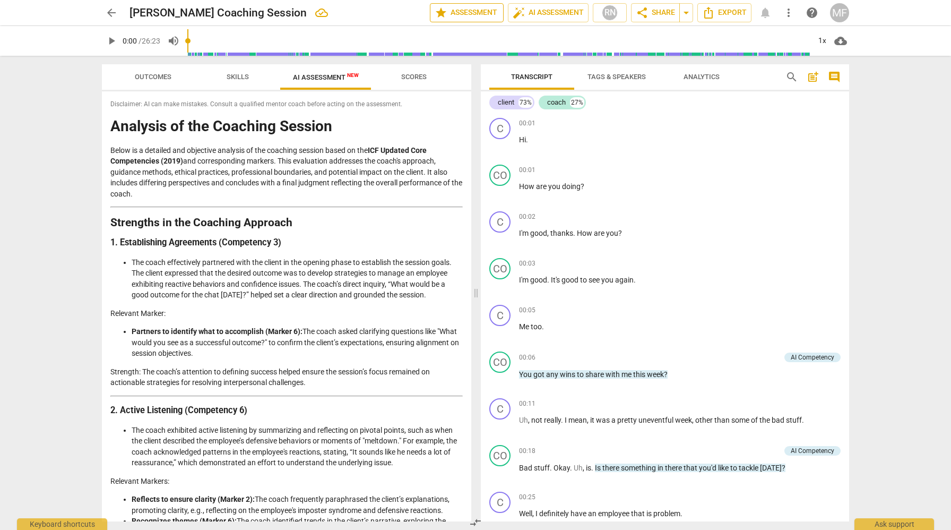
click at [465, 10] on span "star Assessment" at bounding box center [467, 12] width 64 height 13
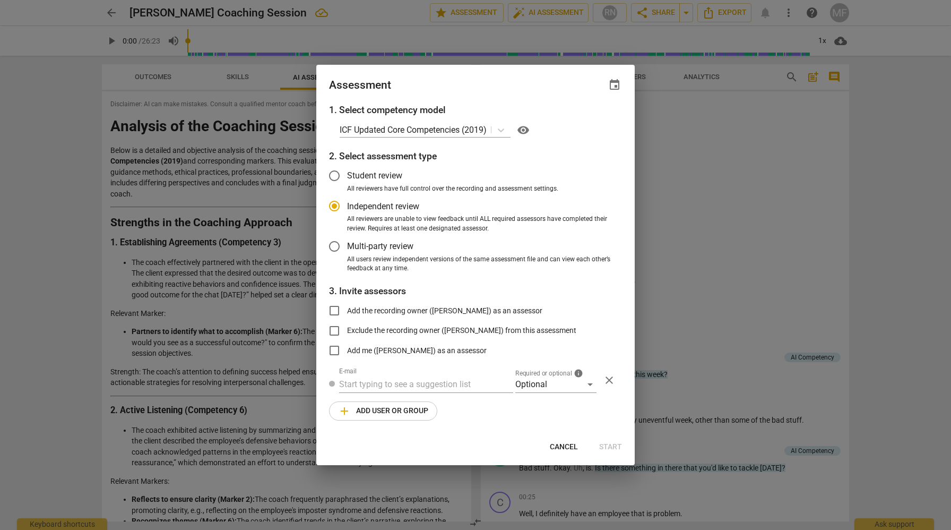
radio input "false"
click at [333, 308] on input "Add the recording owner ([PERSON_NAME]) as an assessor" at bounding box center [334, 310] width 25 height 25
checkbox input "true"
radio input "false"
click at [613, 445] on span "Start" at bounding box center [610, 447] width 23 height 11
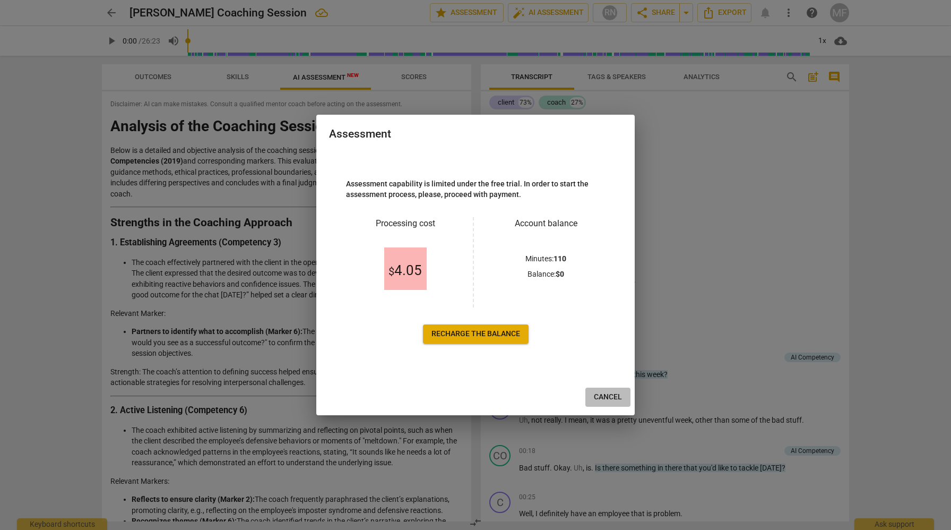
click at [608, 398] on span "Cancel" at bounding box center [608, 397] width 28 height 11
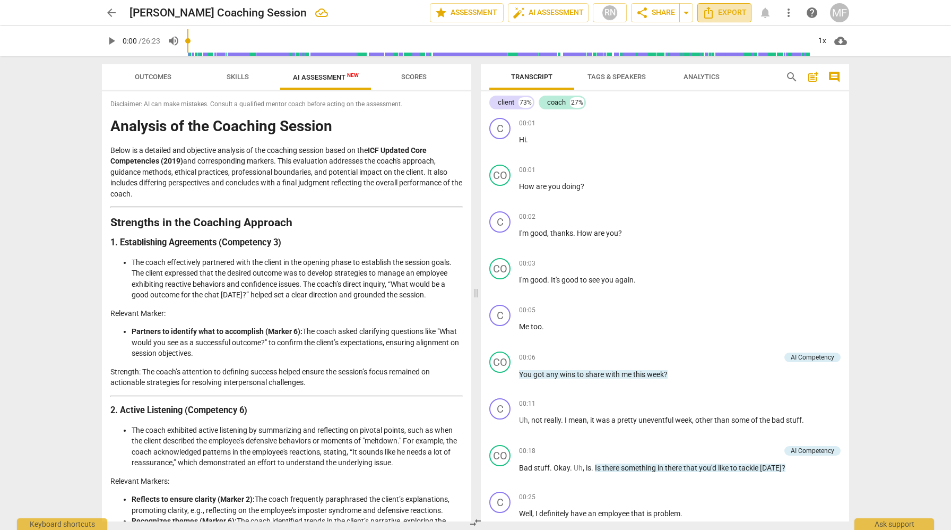
click at [726, 14] on span "Export" at bounding box center [724, 12] width 45 height 13
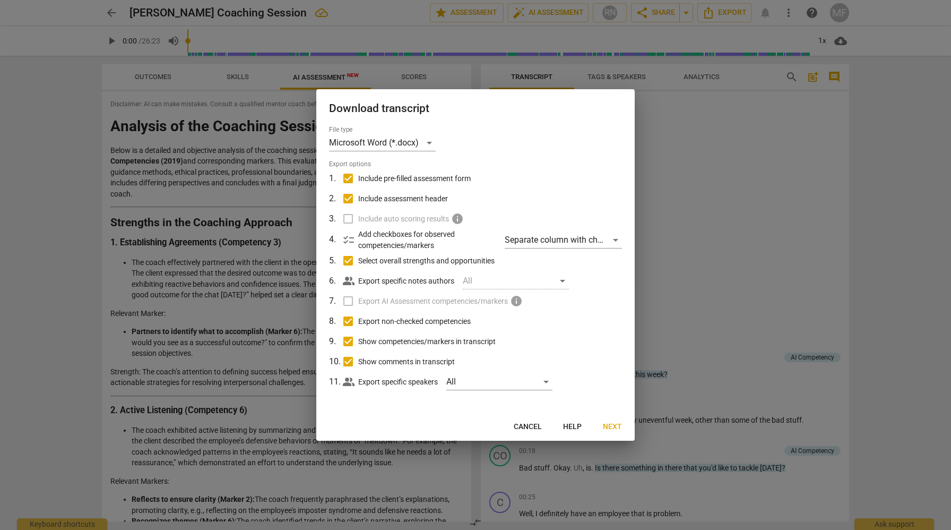
click at [352, 217] on label "Include auto scoring results info" at bounding box center [475, 219] width 278 height 20
click at [346, 216] on label "Include auto scoring results info" at bounding box center [475, 219] width 278 height 20
click at [566, 243] on div "Separate column with check marks" at bounding box center [563, 239] width 117 height 17
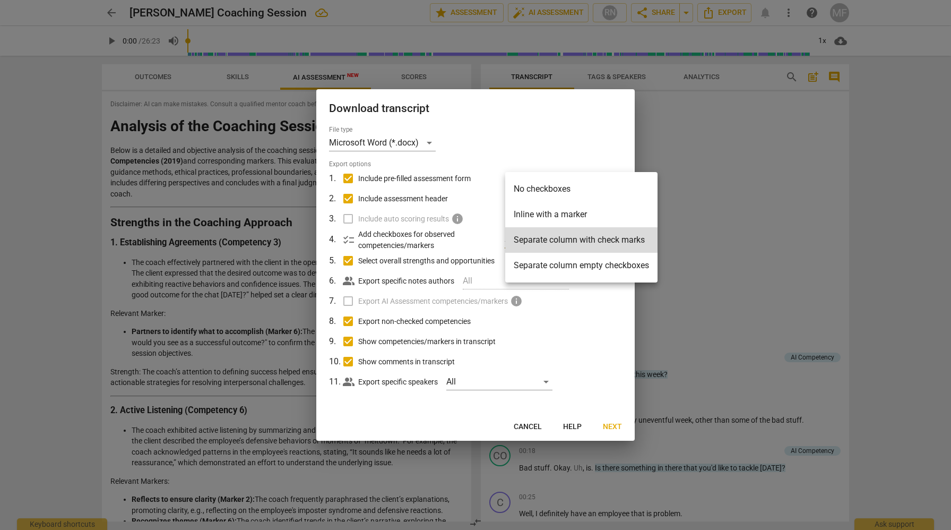
click at [501, 144] on div at bounding box center [475, 265] width 951 height 530
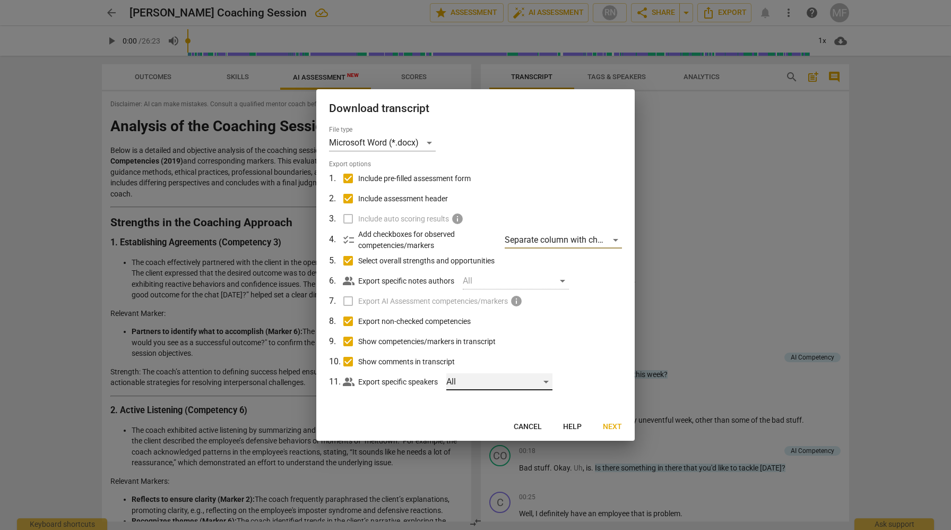
click at [539, 379] on div "All" at bounding box center [500, 381] width 106 height 17
click at [401, 399] on div at bounding box center [475, 265] width 951 height 530
click at [430, 140] on div "Microsoft Word (*.docx)" at bounding box center [382, 142] width 107 height 17
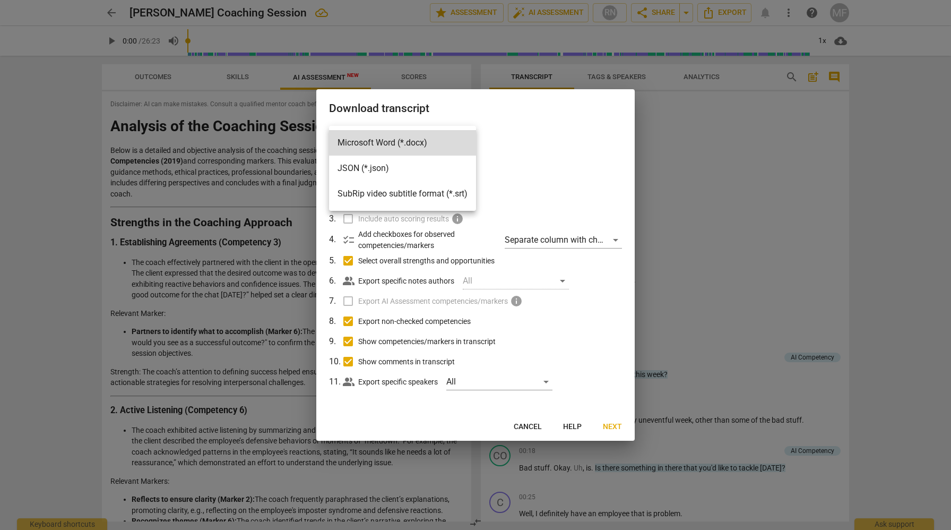
click at [519, 171] on div at bounding box center [475, 265] width 951 height 530
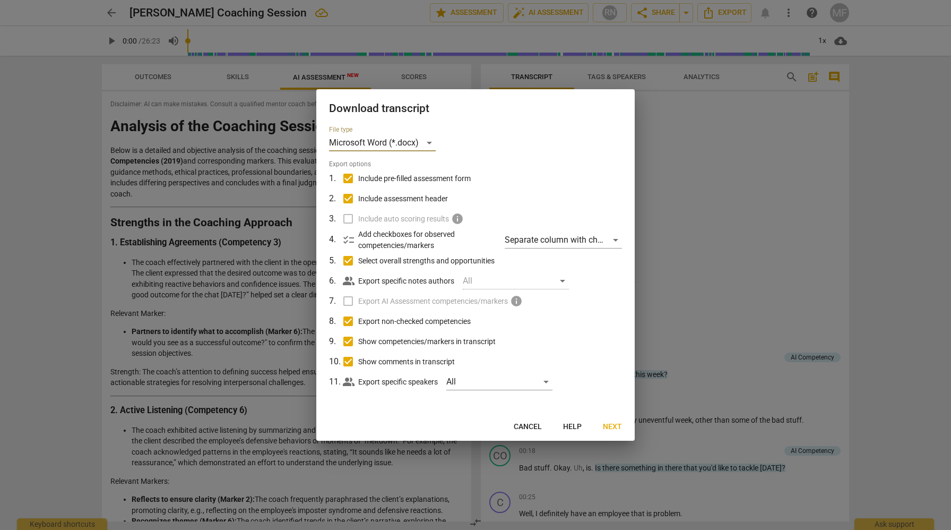
click at [350, 318] on input "Export non-checked competencies" at bounding box center [348, 321] width 20 height 20
checkbox input "false"
click at [350, 363] on input "Show comments in transcript" at bounding box center [348, 361] width 20 height 20
checkbox input "false"
click at [625, 425] on button "Next" at bounding box center [613, 426] width 36 height 19
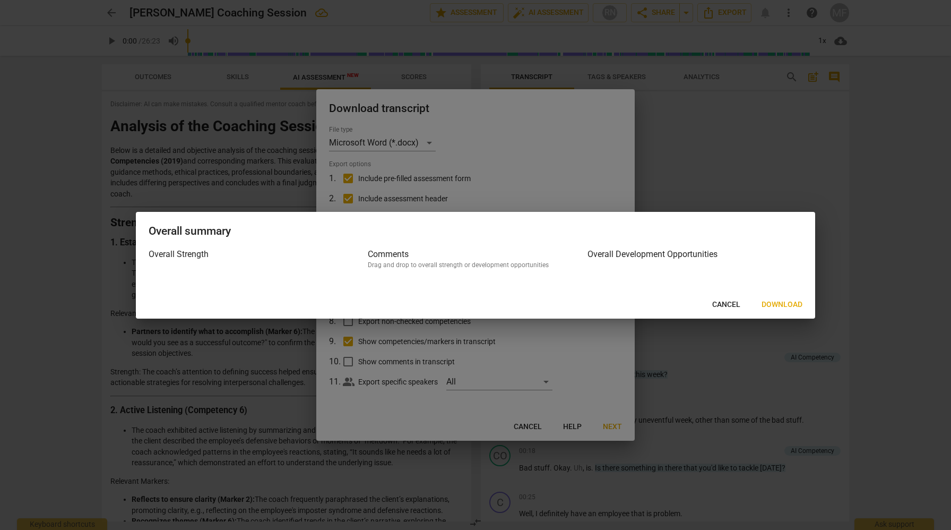
click at [777, 302] on span "Download" at bounding box center [782, 304] width 41 height 11
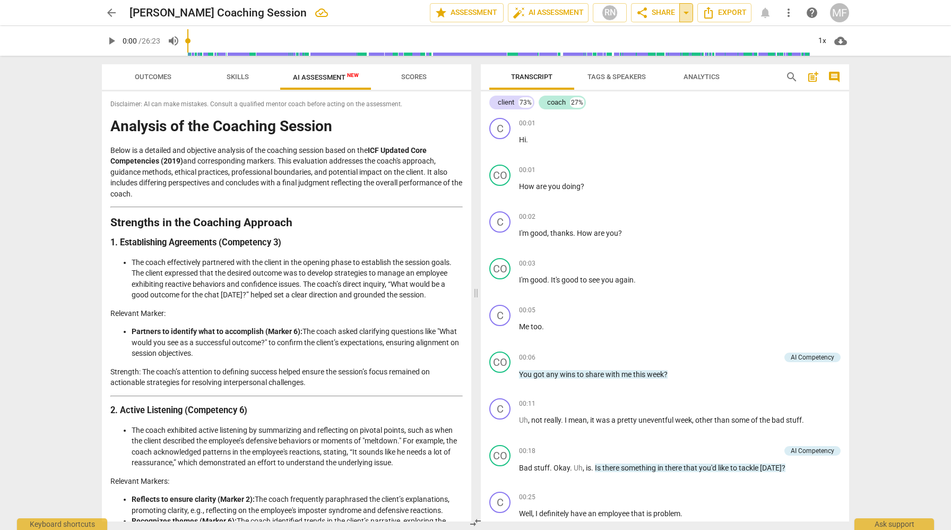
click at [690, 11] on span "arrow_drop_down" at bounding box center [686, 12] width 13 height 13
click at [785, 11] on span "more_vert" at bounding box center [789, 12] width 13 height 13
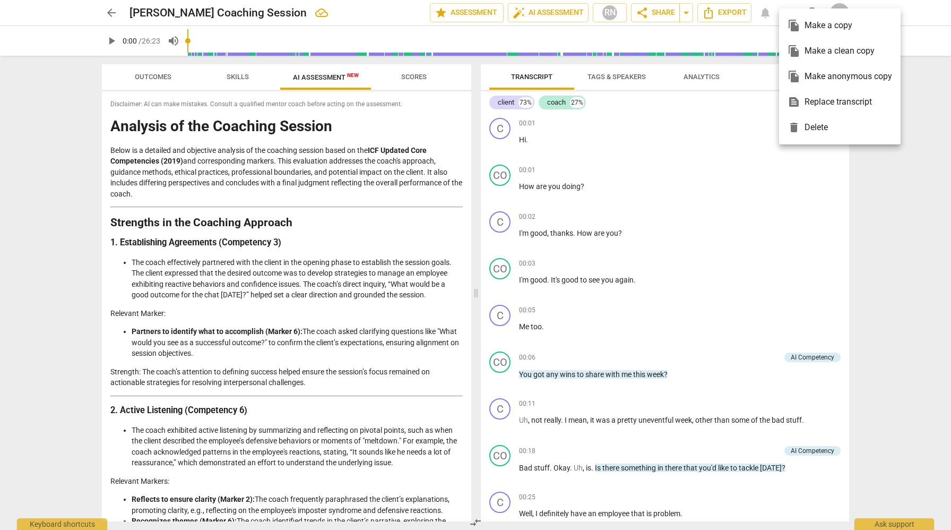
click at [739, 127] on div at bounding box center [475, 265] width 951 height 530
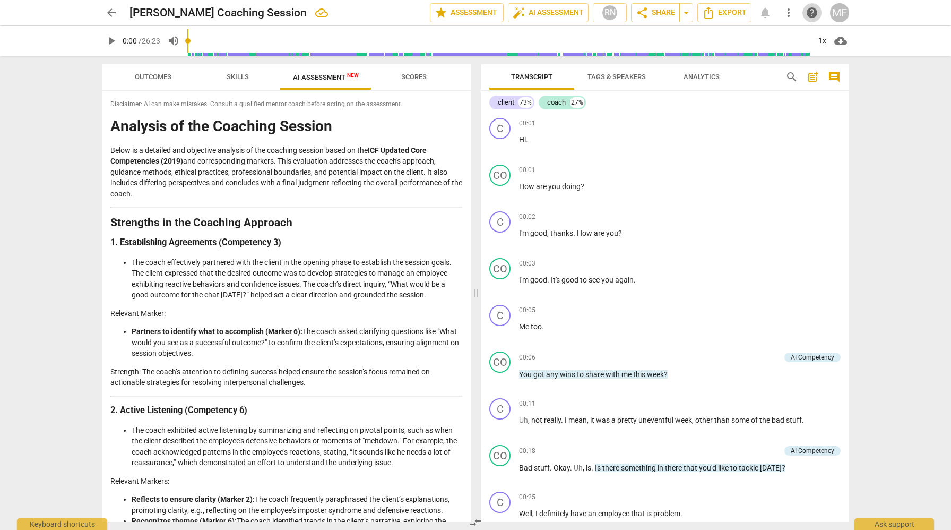
click at [814, 12] on span "help" at bounding box center [812, 12] width 13 height 13
click at [838, 9] on div "MF" at bounding box center [839, 12] width 19 height 19
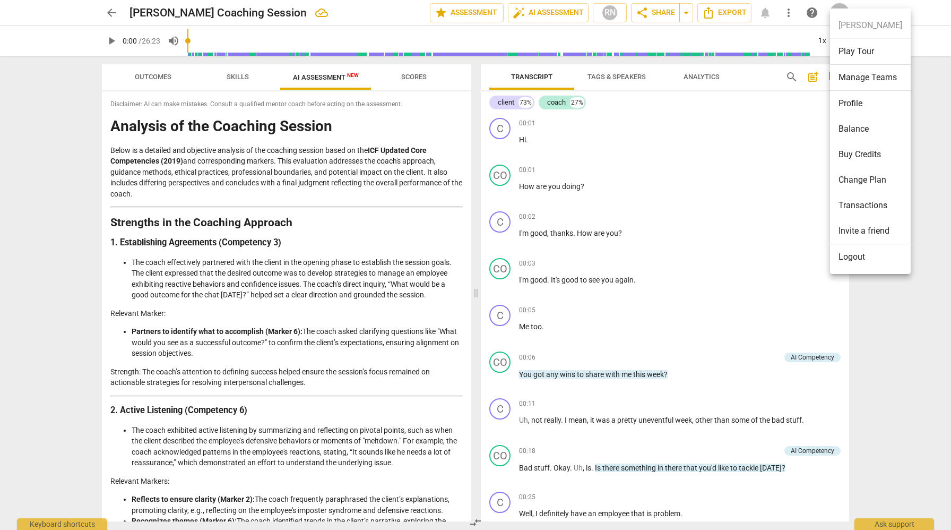
click at [866, 119] on li "Balance" at bounding box center [870, 128] width 81 height 25
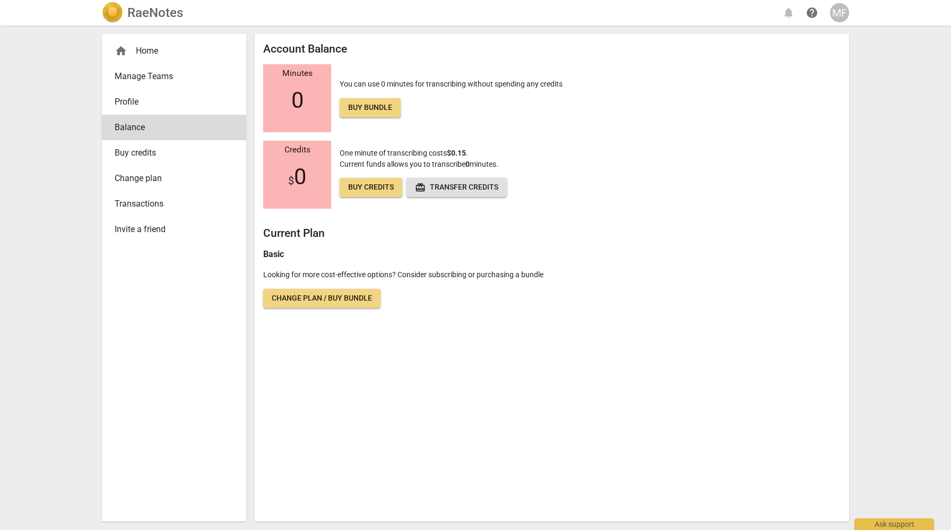
click at [188, 78] on span "Manage Teams" at bounding box center [170, 76] width 110 height 13
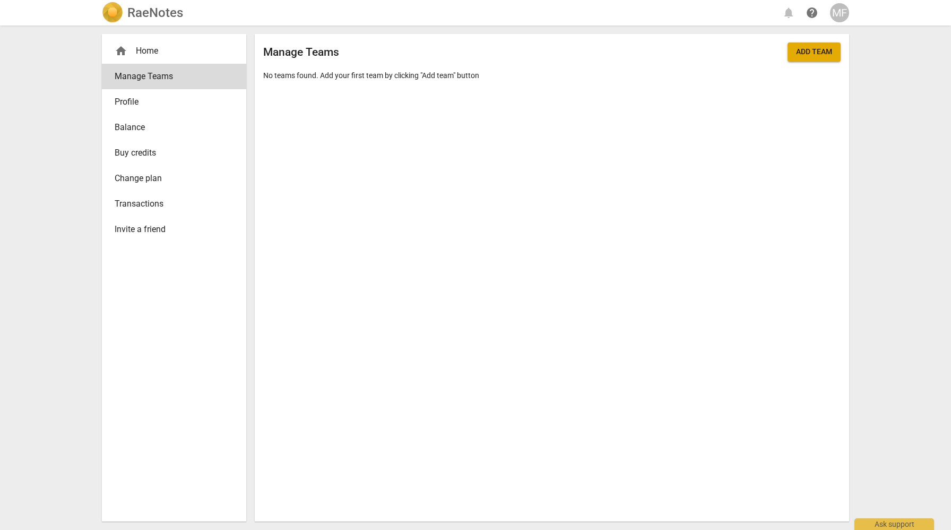
click at [178, 182] on span "Change plan" at bounding box center [170, 178] width 110 height 13
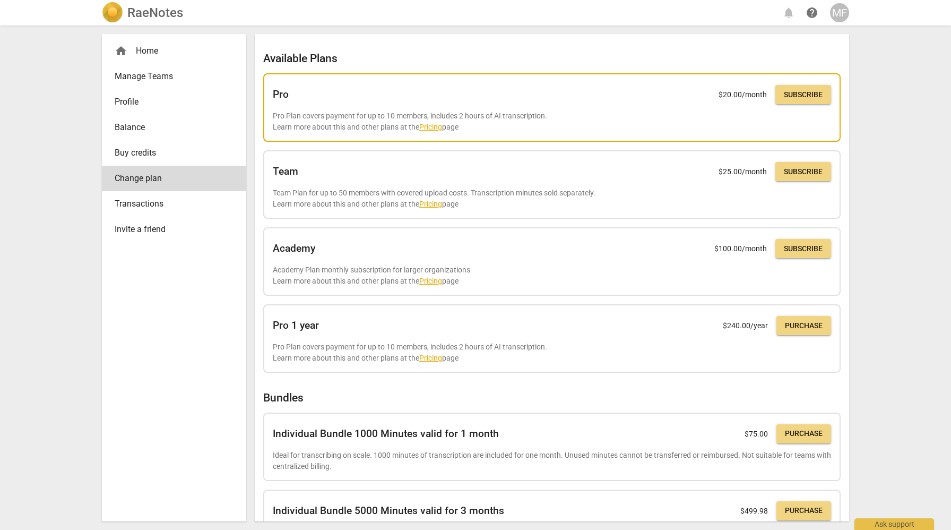
scroll to position [130, 0]
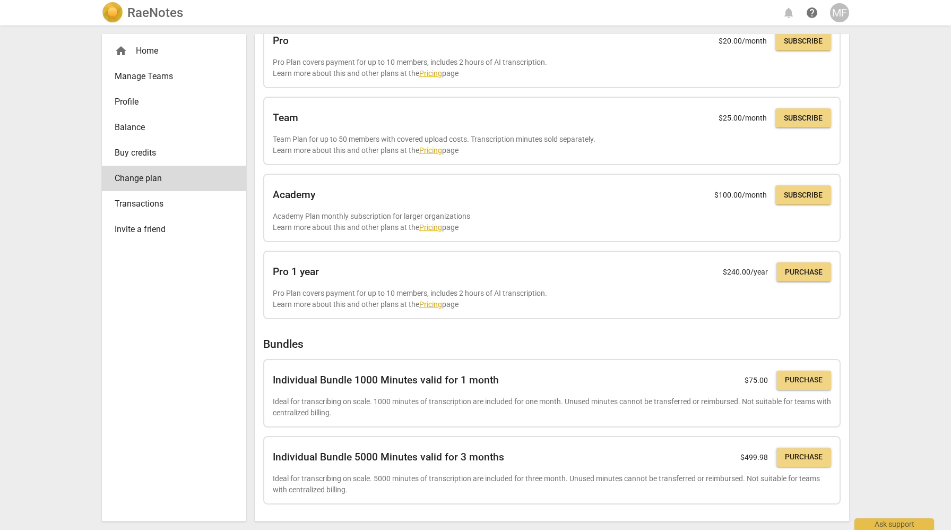
click at [154, 208] on span "Transactions" at bounding box center [170, 204] width 110 height 13
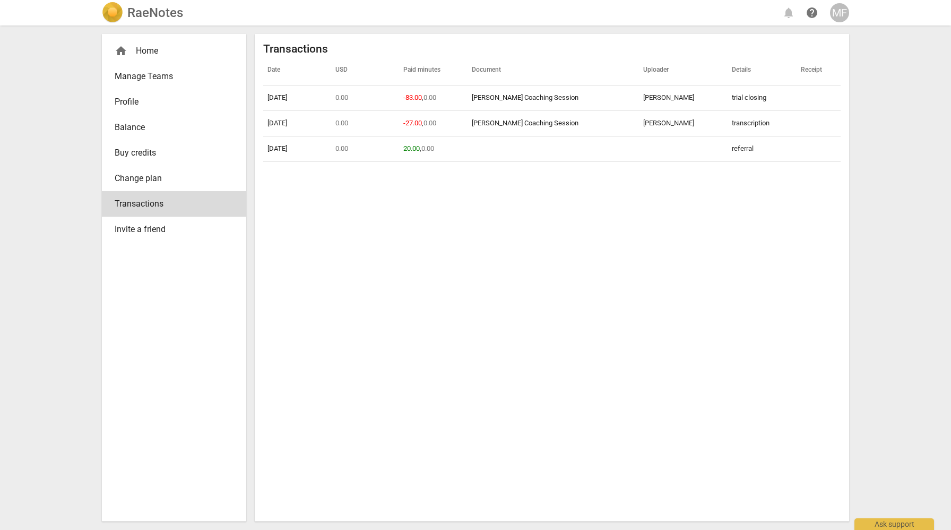
click at [179, 46] on div "home Home" at bounding box center [170, 51] width 110 height 13
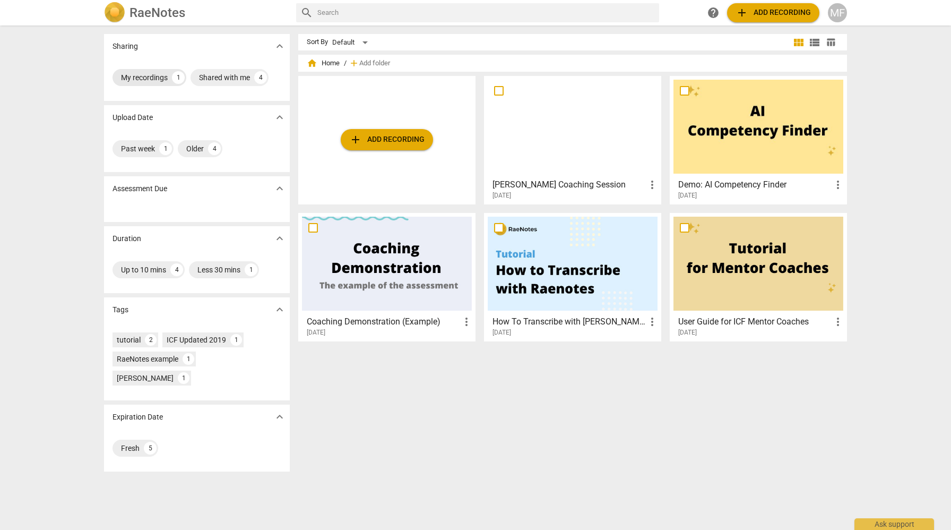
click at [155, 79] on div "My recordings" at bounding box center [144, 77] width 47 height 11
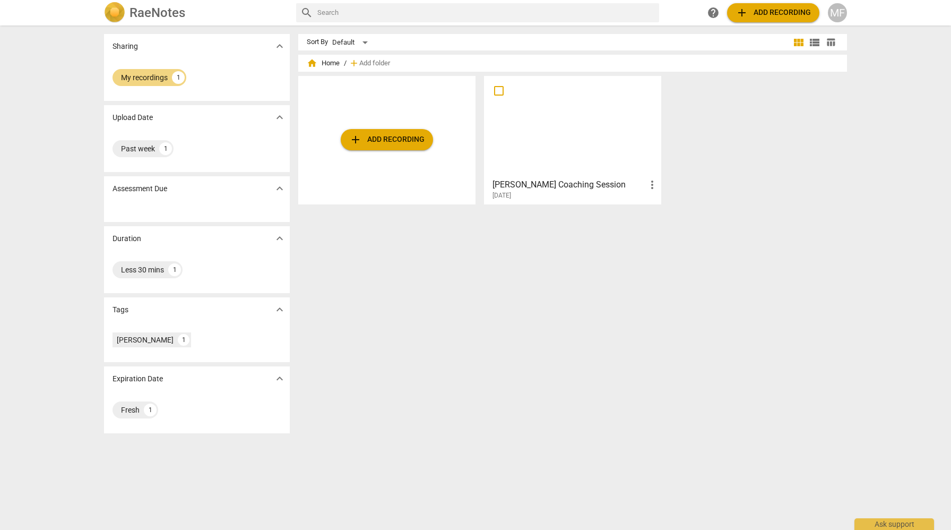
click at [578, 138] on div at bounding box center [573, 127] width 170 height 94
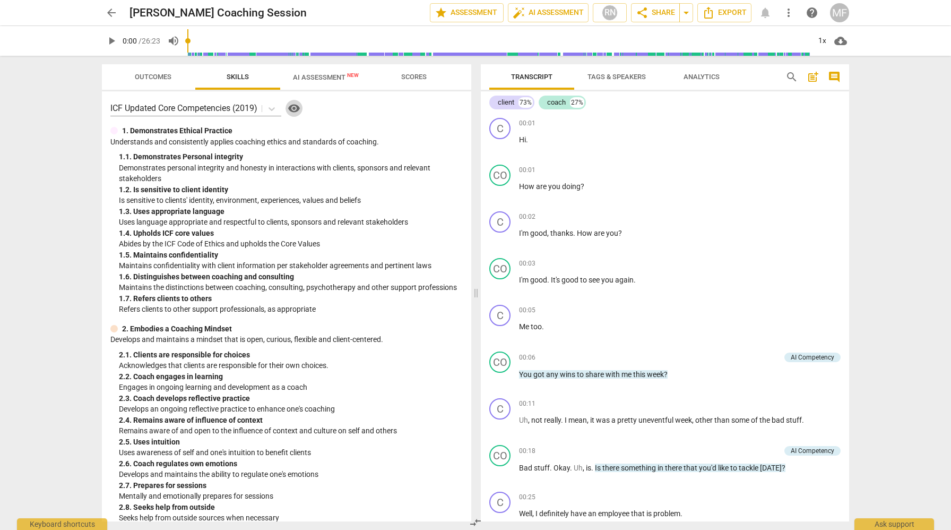
click at [295, 107] on span "visibility" at bounding box center [294, 108] width 13 height 13
click at [355, 74] on span "New" at bounding box center [353, 75] width 12 height 6
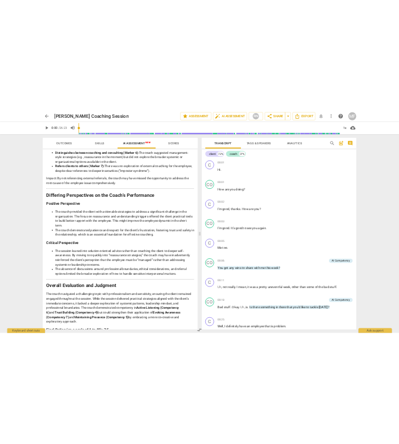
scroll to position [1498, 0]
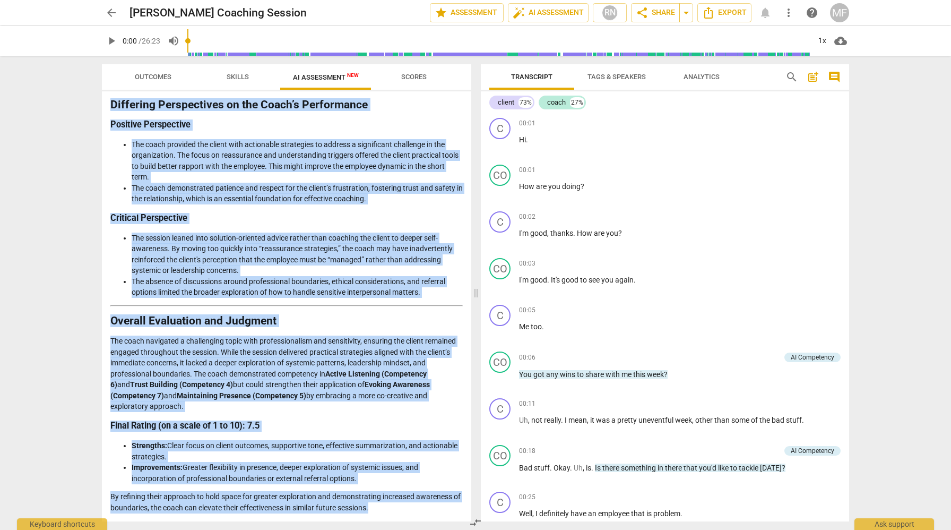
drag, startPoint x: 113, startPoint y: 122, endPoint x: 367, endPoint y: 493, distance: 449.8
click at [392, 518] on div "Disclaimer: AI can make mistakes. Consult a qualified mentor coach before actin…" at bounding box center [287, 306] width 370 height 430
copy div "Loremips do sit Ametcons Adipisc Elits do e temporin utl etdolorem aliquaen ad …"
